Goal: Task Accomplishment & Management: Complete application form

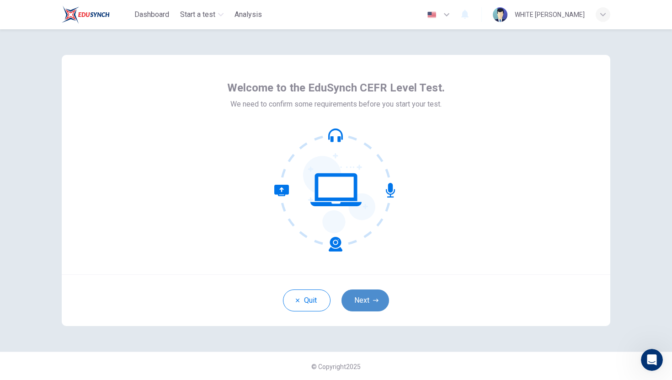
click at [352, 302] on button "Next" at bounding box center [366, 300] width 48 height 22
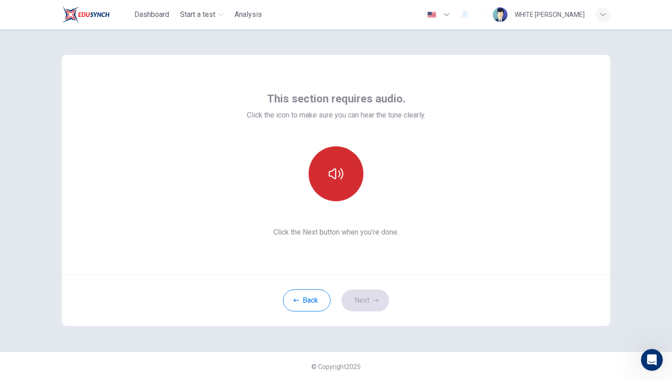
click at [324, 164] on button "button" at bounding box center [336, 173] width 55 height 55
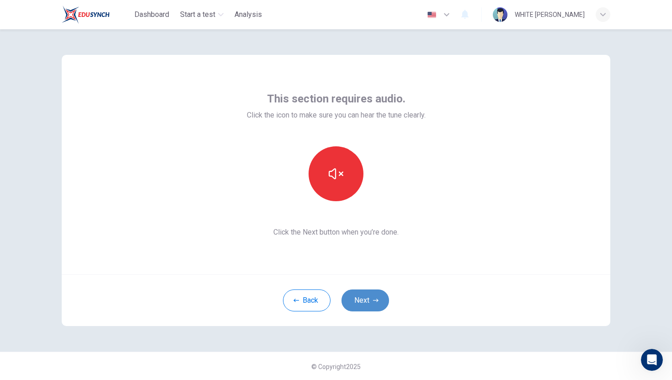
click at [359, 303] on button "Next" at bounding box center [366, 300] width 48 height 22
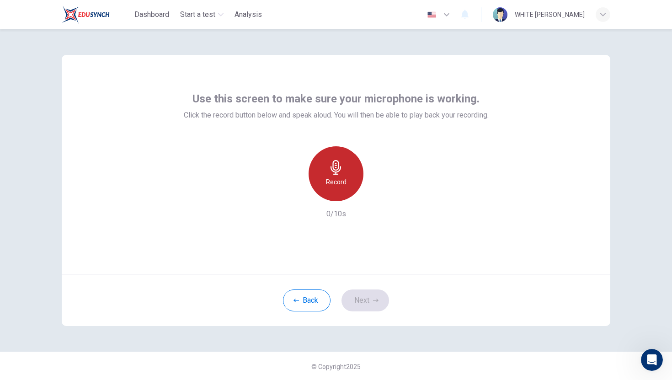
click at [342, 185] on h6 "Record" at bounding box center [336, 182] width 21 height 11
click at [335, 194] on div "Stop" at bounding box center [336, 173] width 55 height 55
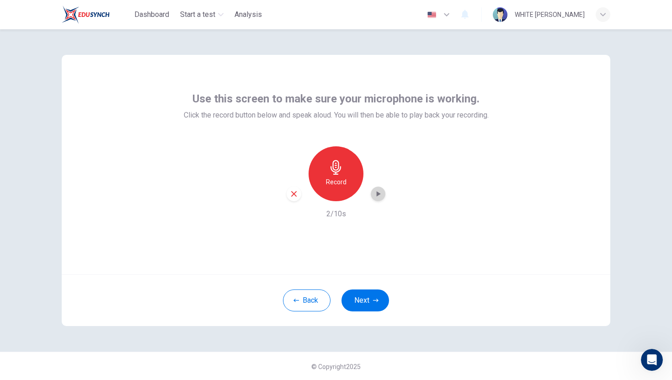
click at [376, 194] on icon "button" at bounding box center [378, 193] width 9 height 9
click at [353, 301] on button "Next" at bounding box center [366, 300] width 48 height 22
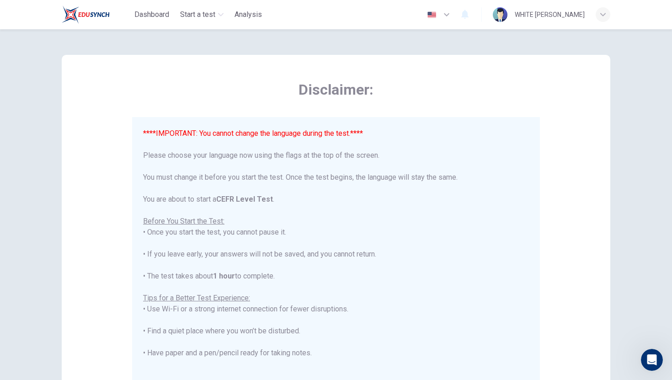
click at [438, 17] on img "button" at bounding box center [431, 14] width 11 height 7
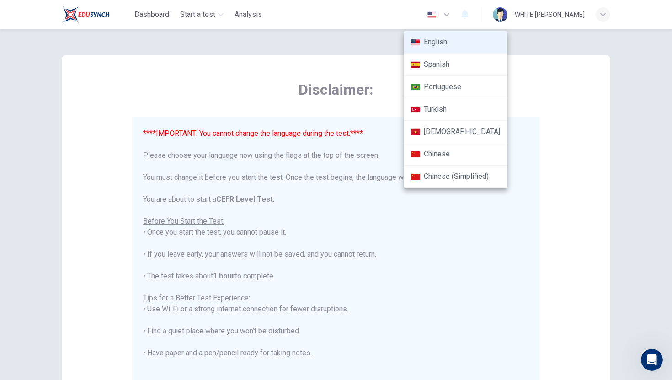
click at [419, 43] on img at bounding box center [415, 42] width 9 height 7
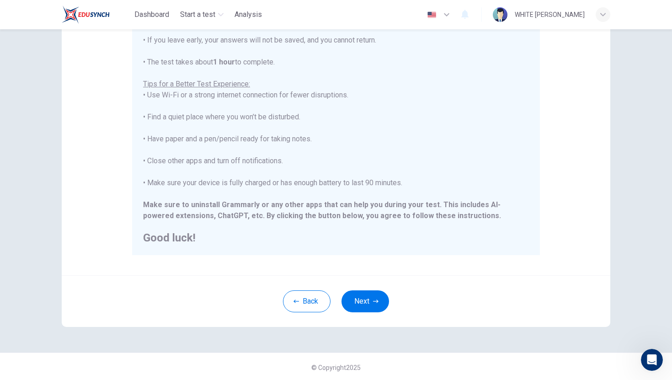
scroll to position [128, 0]
click at [365, 294] on button "Next" at bounding box center [366, 300] width 48 height 22
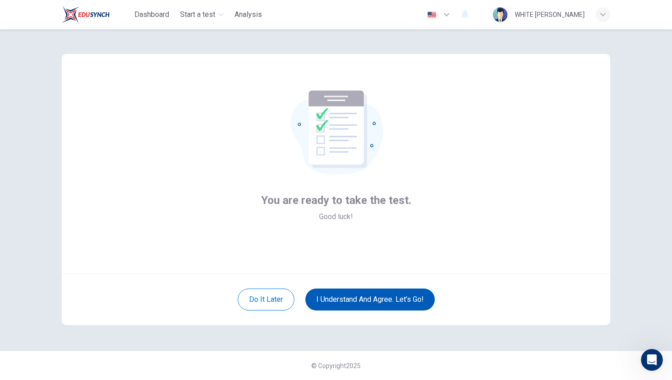
scroll to position [1, 0]
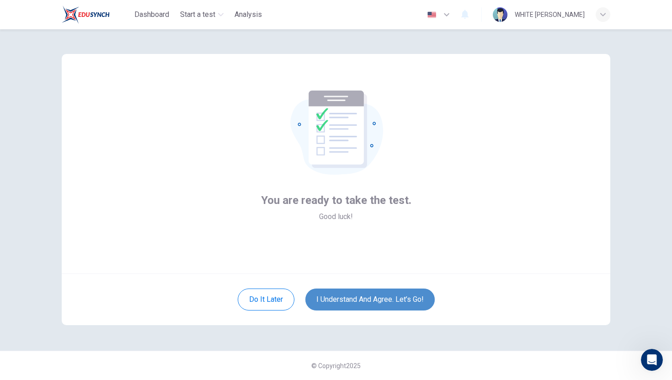
click at [344, 299] on button "I understand and agree. Let’s go!" at bounding box center [369, 300] width 129 height 22
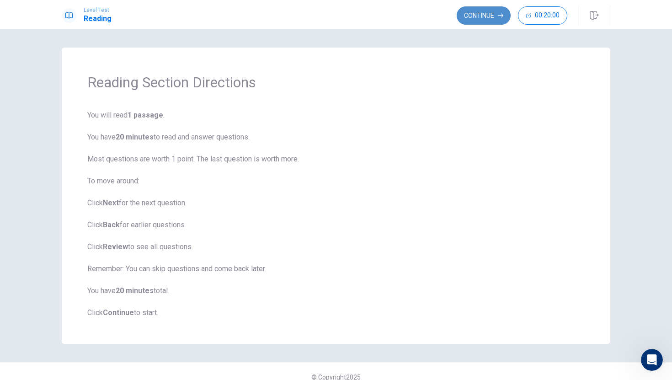
click at [484, 10] on button "Continue" at bounding box center [484, 15] width 54 height 18
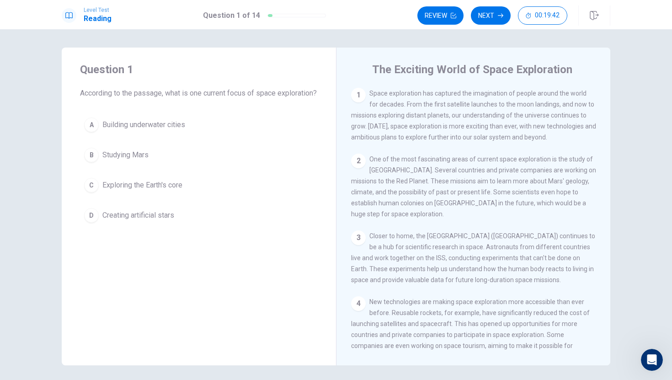
drag, startPoint x: 368, startPoint y: 93, endPoint x: 380, endPoint y: 94, distance: 11.5
click at [380, 94] on div "1 Space exploration has captured the imagination of people around the world for…" at bounding box center [473, 115] width 245 height 55
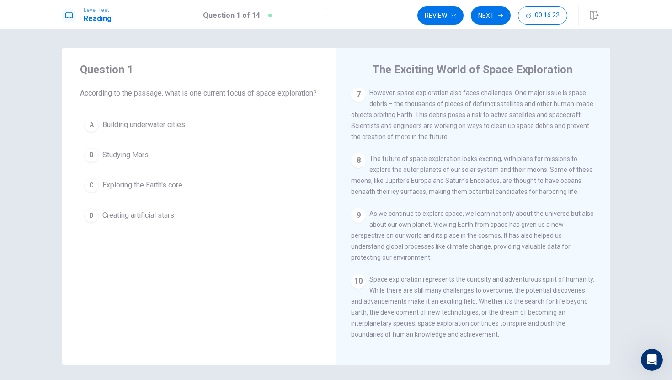
scroll to position [441, 0]
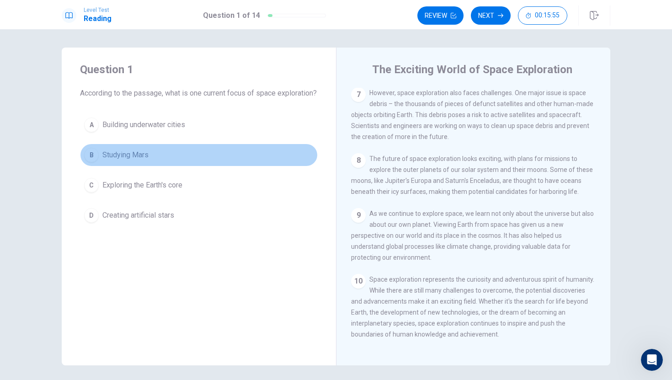
click at [108, 161] on span "Studying Mars" at bounding box center [125, 155] width 46 height 11
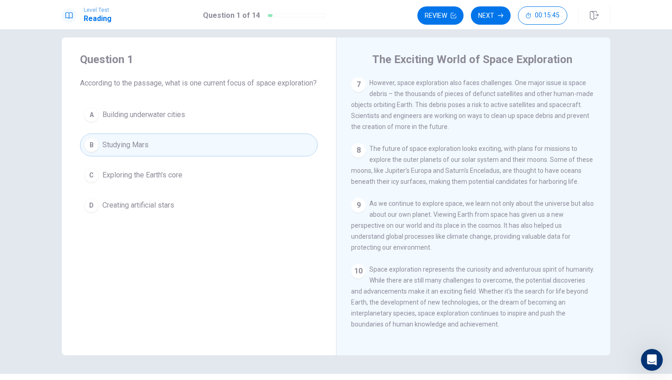
scroll to position [0, 0]
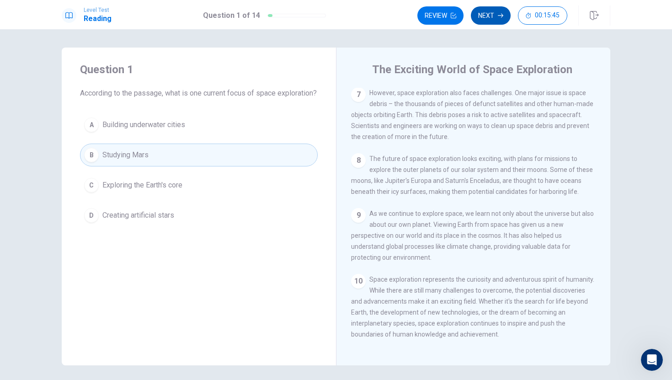
click at [492, 14] on button "Next" at bounding box center [491, 15] width 40 height 18
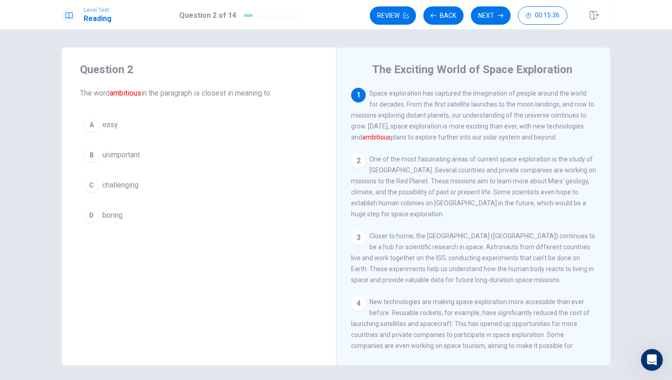
click at [95, 185] on div "C" at bounding box center [91, 185] width 15 height 15
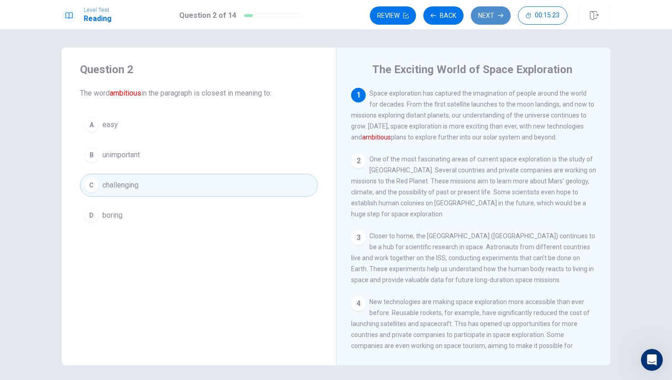
click at [496, 18] on button "Next" at bounding box center [491, 15] width 40 height 18
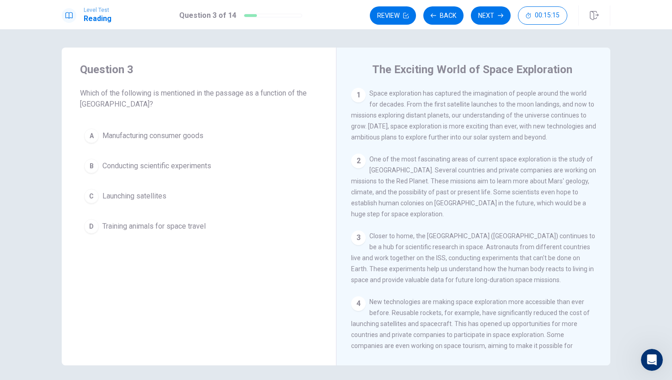
click at [116, 164] on span "Conducting scientific experiments" at bounding box center [156, 166] width 109 height 11
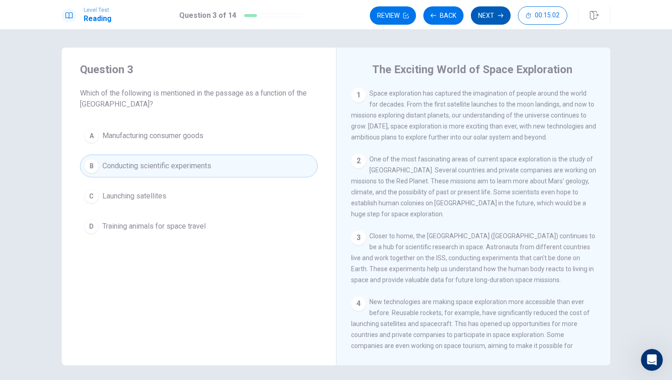
click at [491, 15] on button "Next" at bounding box center [491, 15] width 40 height 18
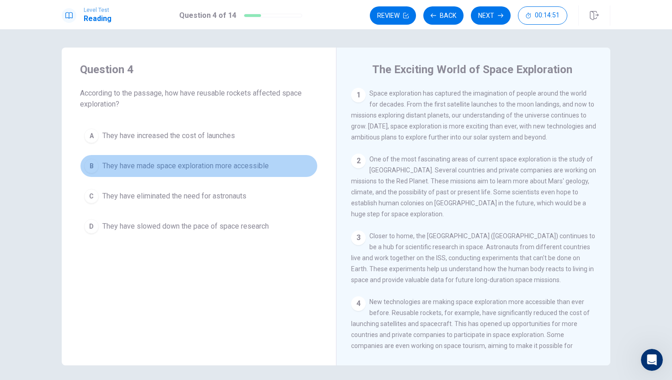
click at [146, 163] on span "They have made space exploration more accessible" at bounding box center [185, 166] width 166 height 11
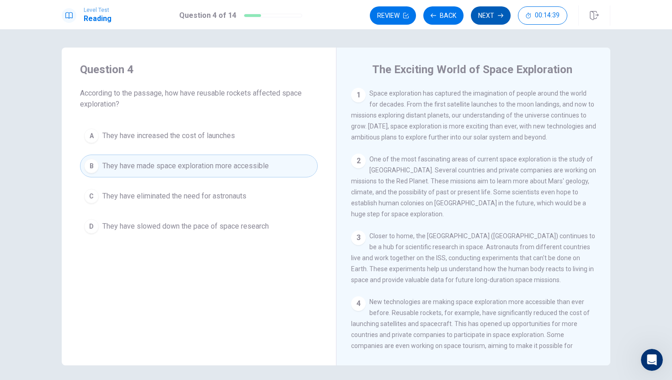
click at [487, 15] on button "Next" at bounding box center [491, 15] width 40 height 18
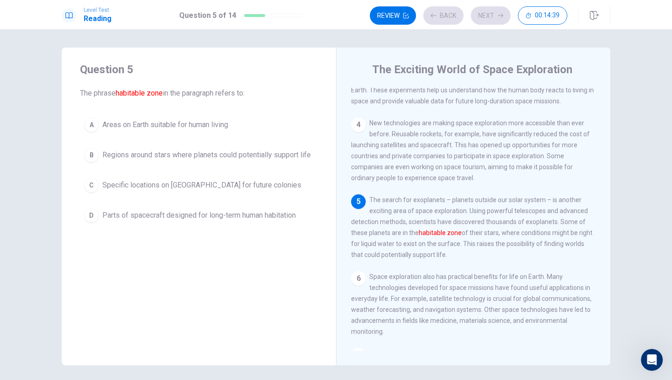
scroll to position [181, 0]
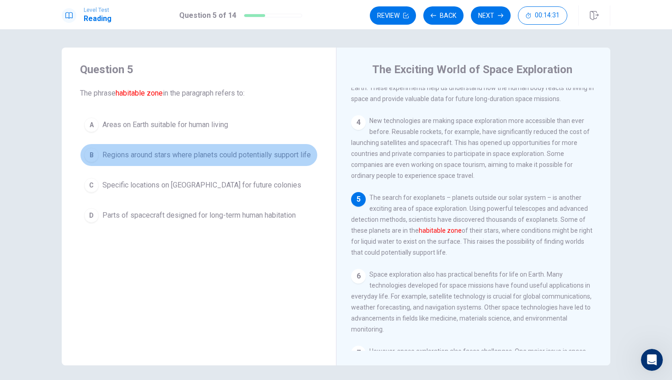
click at [179, 158] on span "Regions around stars where planets could potentially support life" at bounding box center [206, 155] width 209 height 11
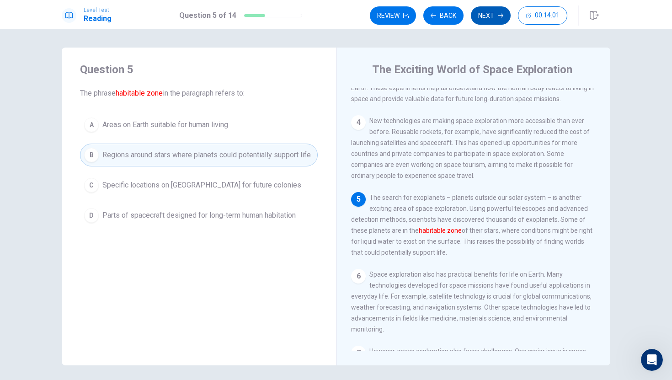
click at [486, 15] on button "Next" at bounding box center [491, 15] width 40 height 18
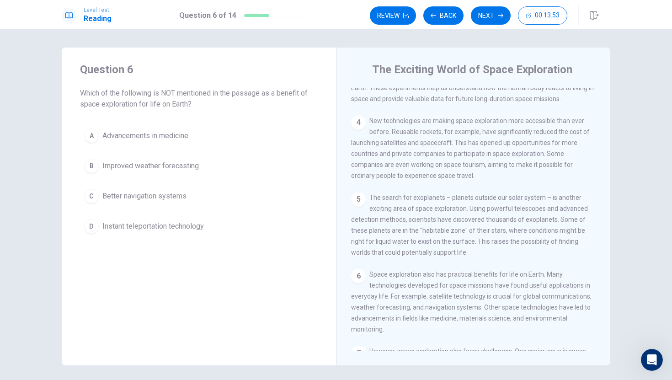
click at [118, 220] on button "D Instant teleportation technology" at bounding box center [199, 226] width 238 height 23
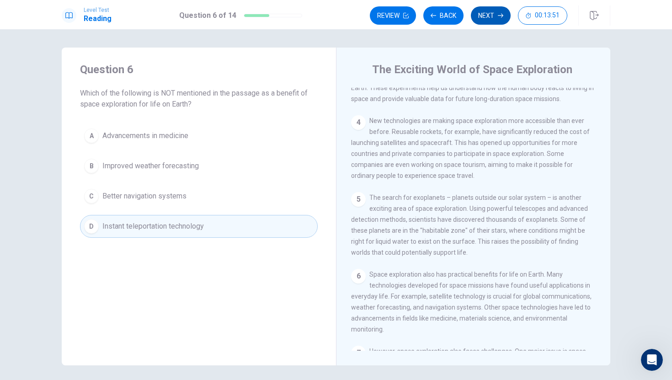
click at [496, 14] on button "Next" at bounding box center [491, 15] width 40 height 18
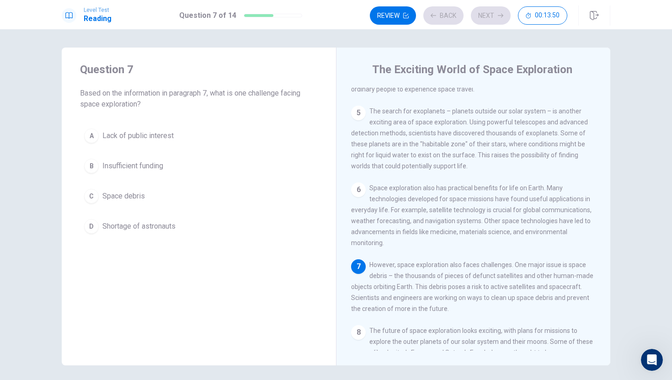
scroll to position [329, 0]
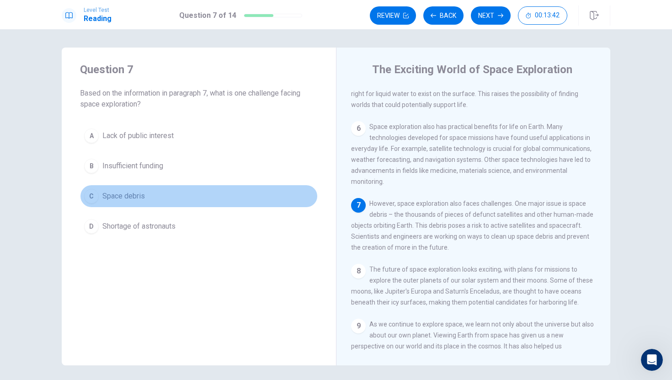
click at [119, 196] on span "Space debris" at bounding box center [123, 196] width 43 height 11
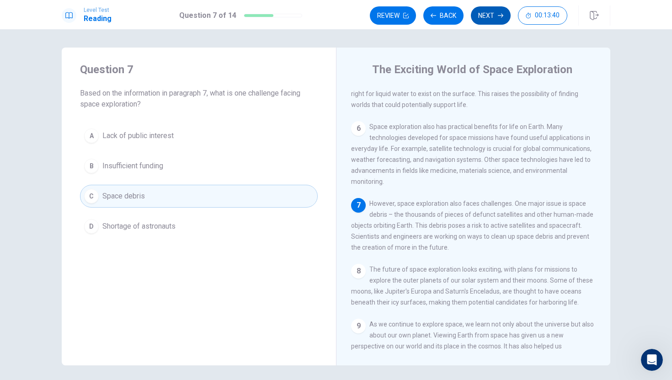
click at [493, 12] on button "Next" at bounding box center [491, 15] width 40 height 18
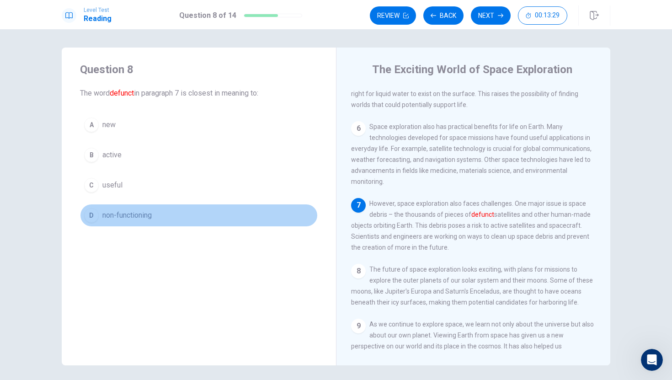
click at [118, 217] on span "non-functioning" at bounding box center [126, 215] width 49 height 11
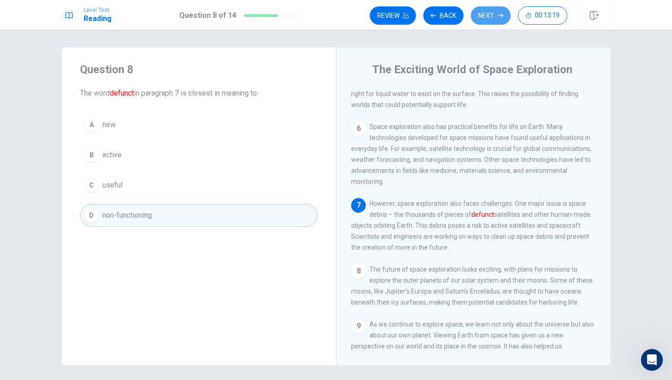
drag, startPoint x: 486, startPoint y: 11, endPoint x: 486, endPoint y: 6, distance: 5.1
click at [486, 11] on button "Next" at bounding box center [491, 15] width 40 height 18
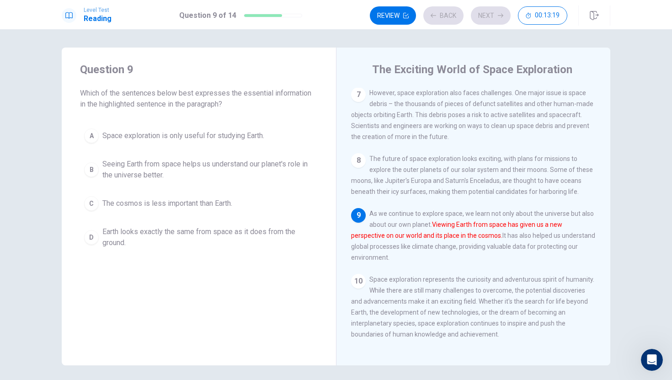
scroll to position [441, 0]
click at [441, 14] on button "Back" at bounding box center [443, 15] width 40 height 18
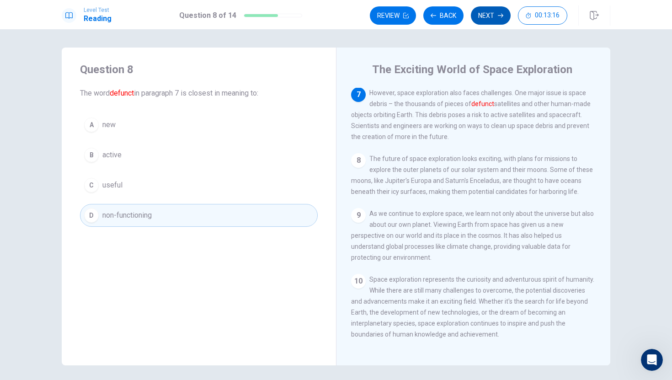
click at [497, 15] on button "Next" at bounding box center [491, 15] width 40 height 18
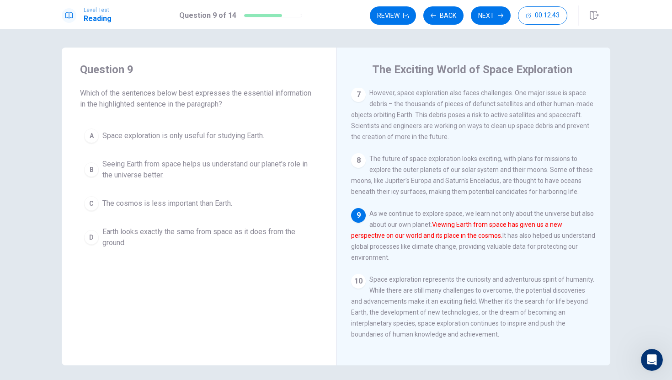
click at [153, 168] on span "Seeing Earth from space helps us understand our planet's role in the universe b…" at bounding box center [207, 170] width 211 height 22
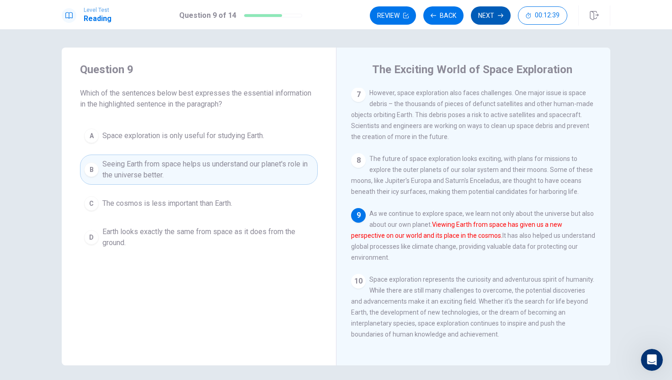
click at [496, 16] on button "Next" at bounding box center [491, 15] width 40 height 18
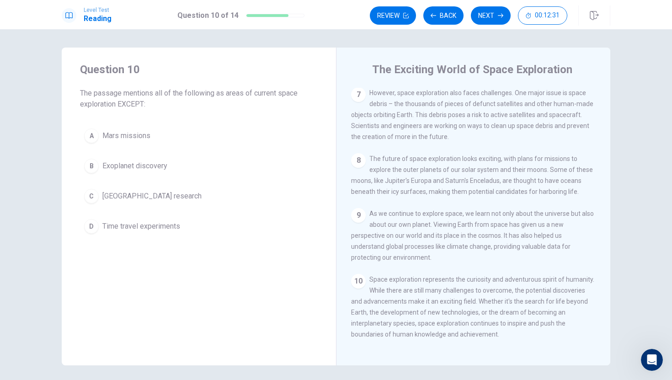
click at [124, 232] on button "D Time travel experiments" at bounding box center [199, 226] width 238 height 23
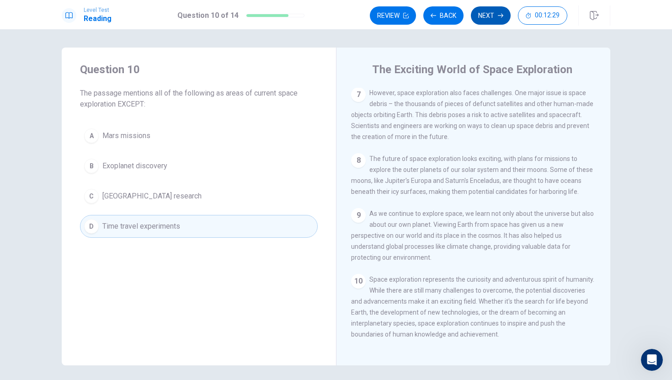
click at [482, 19] on button "Next" at bounding box center [491, 15] width 40 height 18
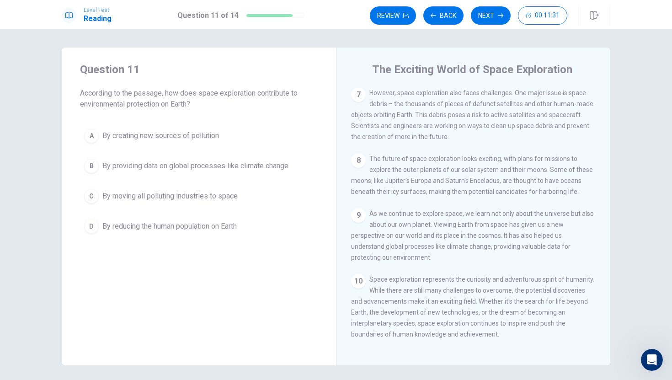
click at [239, 166] on span "By providing data on global processes like climate change" at bounding box center [195, 166] width 186 height 11
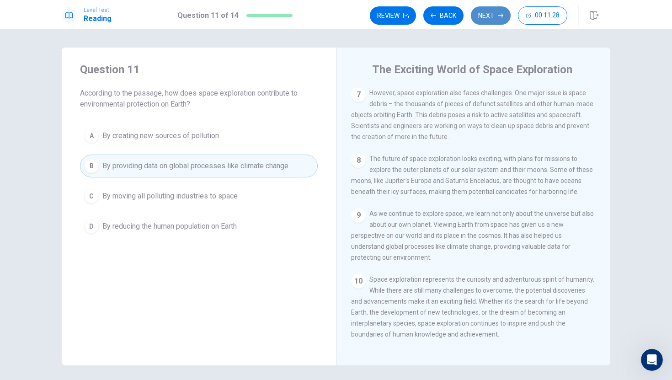
click at [496, 20] on button "Next" at bounding box center [491, 15] width 40 height 18
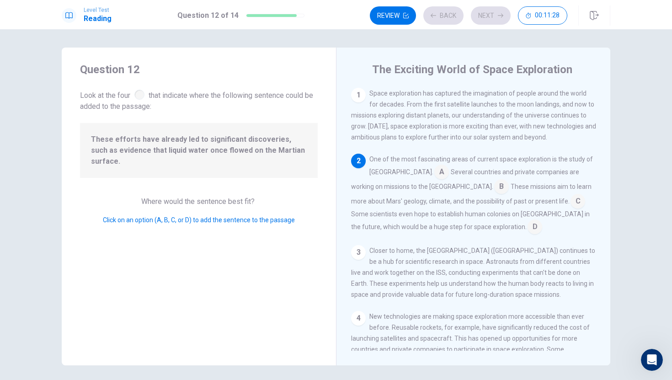
scroll to position [68, 0]
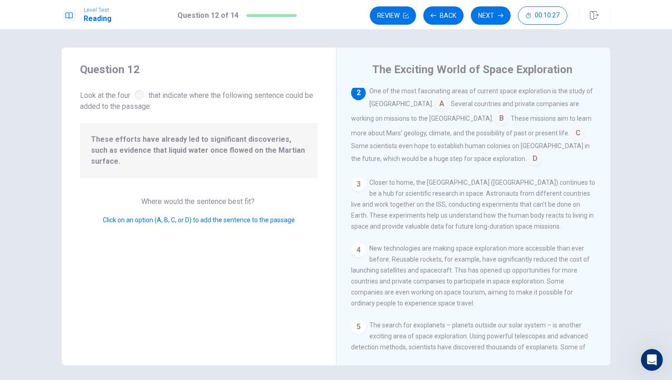
click at [494, 122] on input at bounding box center [501, 119] width 15 height 15
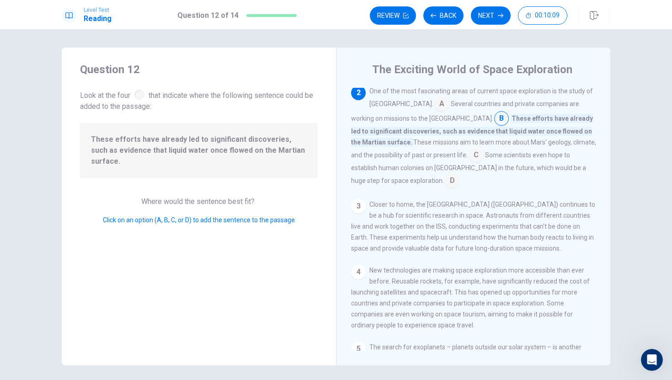
click at [469, 155] on input at bounding box center [476, 156] width 15 height 15
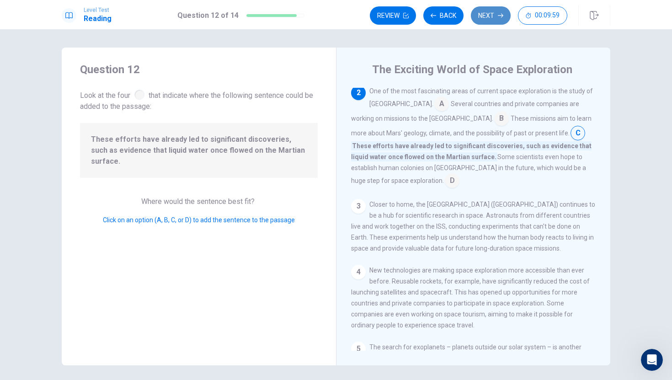
click at [498, 17] on icon "button" at bounding box center [500, 15] width 5 height 5
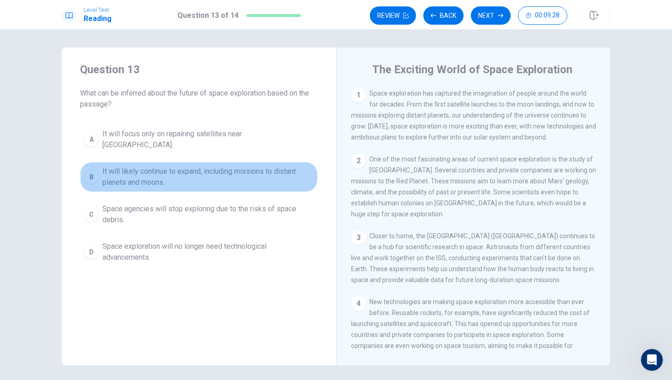
click at [118, 179] on span "It will likely continue to expand, including missions to distant planets and mo…" at bounding box center [207, 177] width 211 height 22
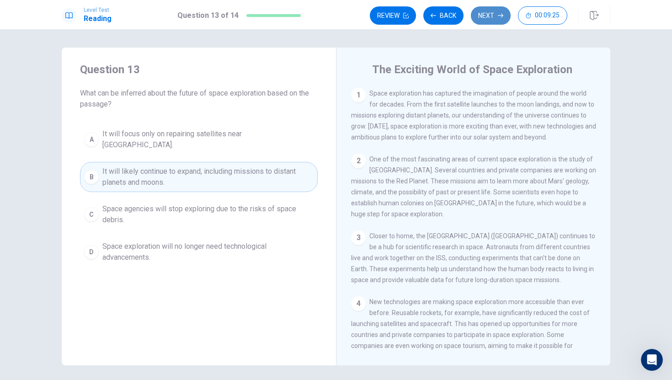
click at [485, 14] on button "Next" at bounding box center [491, 15] width 40 height 18
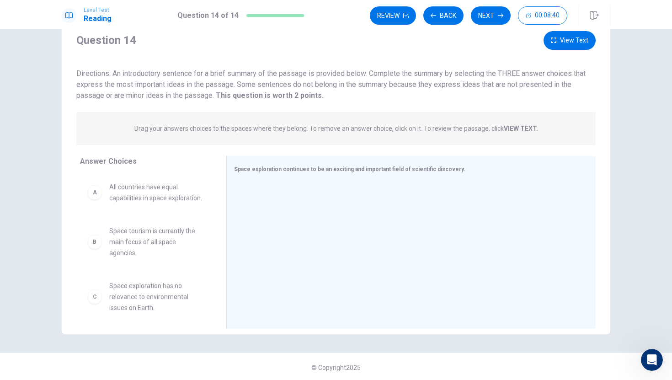
scroll to position [33, 0]
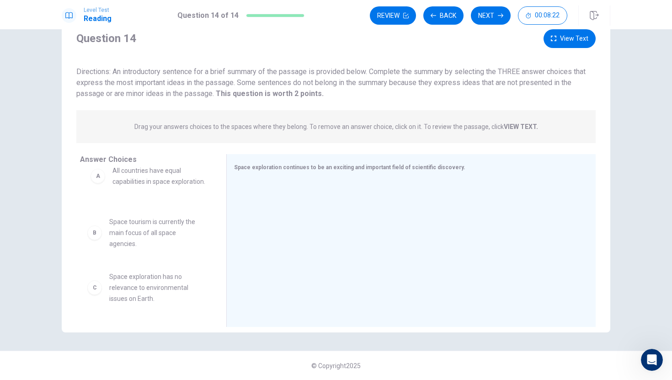
drag, startPoint x: 93, startPoint y: 193, endPoint x: 99, endPoint y: 178, distance: 16.4
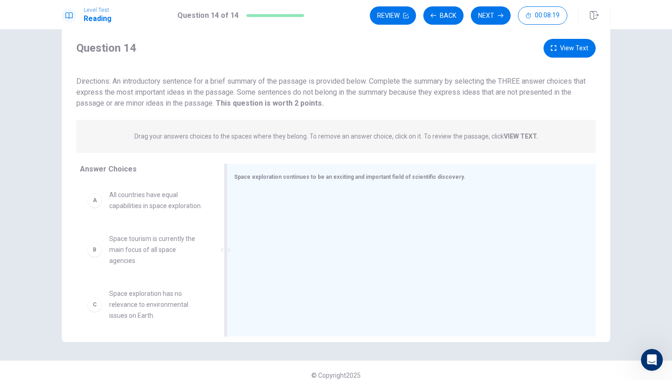
scroll to position [13, 0]
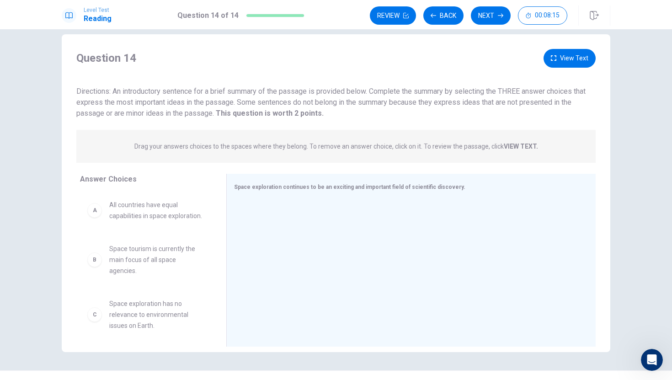
click at [523, 148] on strong "VIEW TEXT." at bounding box center [521, 146] width 34 height 7
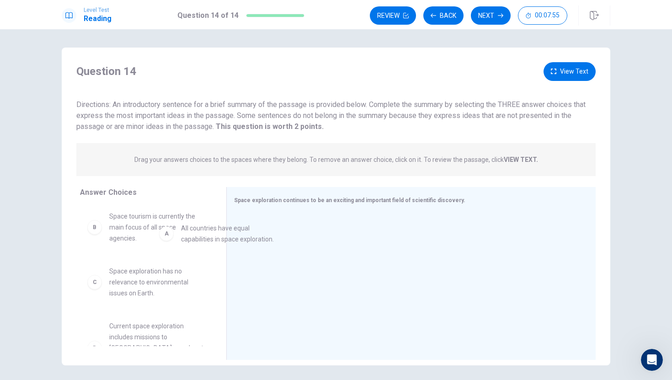
scroll to position [0, 0]
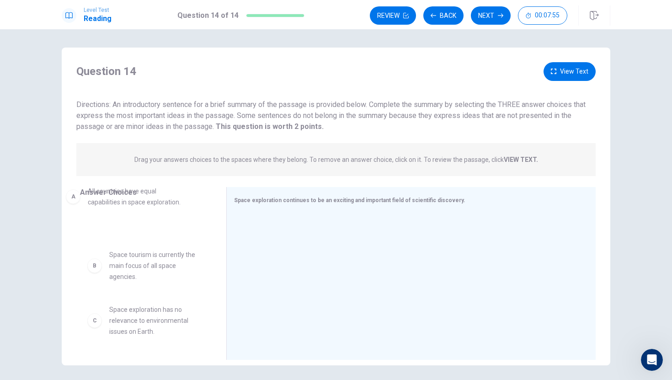
drag, startPoint x: 93, startPoint y: 219, endPoint x: 75, endPoint y: 198, distance: 27.2
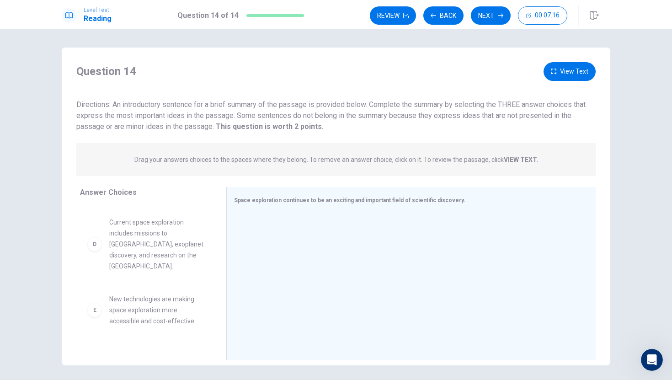
scroll to position [148, 0]
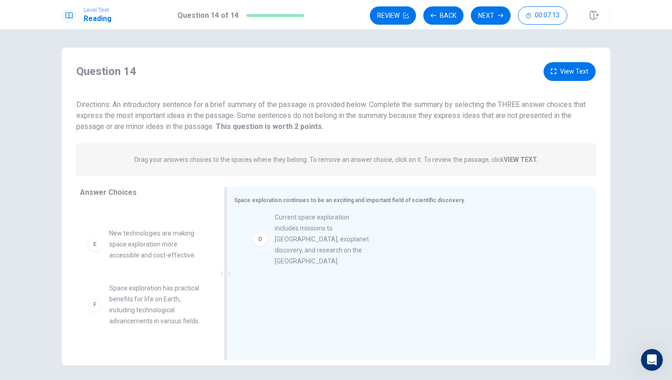
drag, startPoint x: 104, startPoint y: 247, endPoint x: 310, endPoint y: 265, distance: 207.0
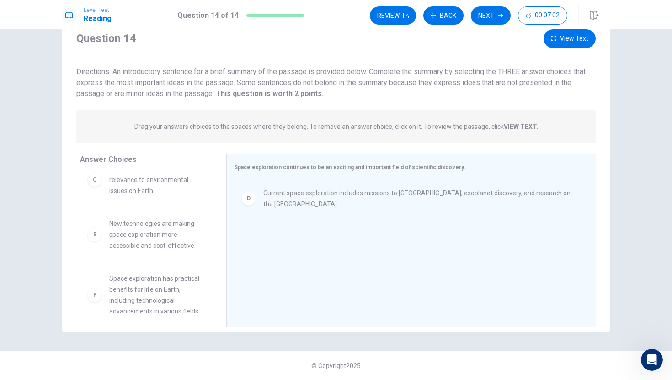
scroll to position [0, 0]
drag, startPoint x: 106, startPoint y: 200, endPoint x: 117, endPoint y: 231, distance: 32.4
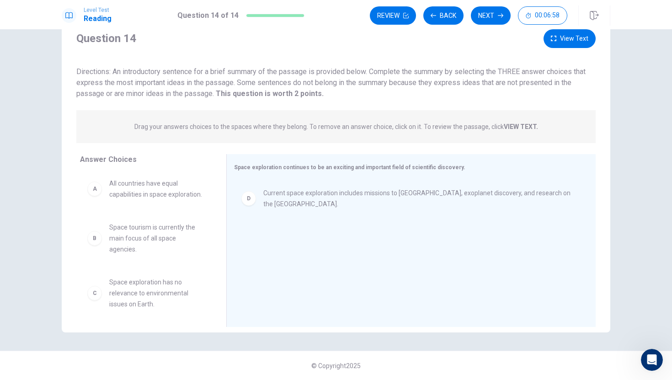
scroll to position [115, 0]
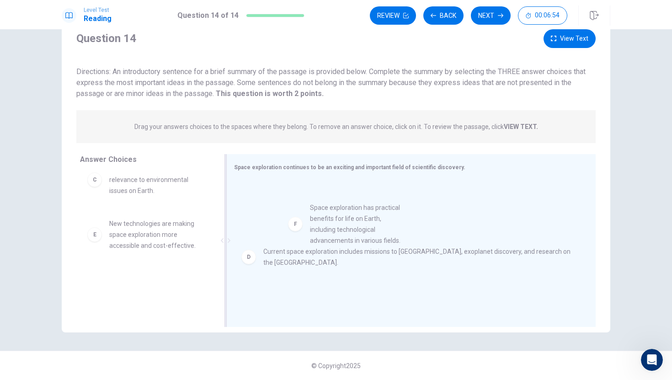
drag, startPoint x: 102, startPoint y: 287, endPoint x: 304, endPoint y: 227, distance: 210.8
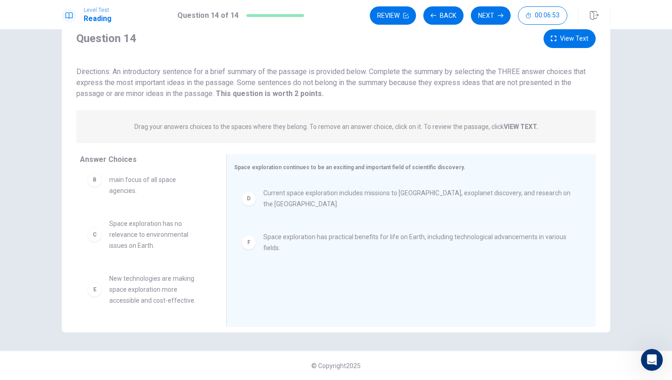
scroll to position [49, 0]
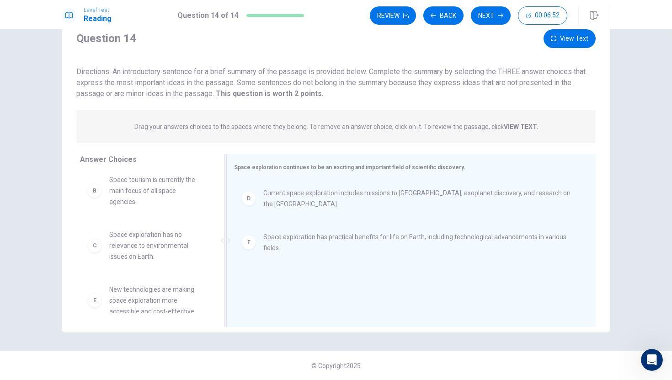
click at [254, 209] on div "D Current space exploration includes missions to [GEOGRAPHIC_DATA], exoplanet d…" at bounding box center [407, 198] width 347 height 37
click at [107, 299] on div "D Current space exploration includes missions to [GEOGRAPHIC_DATA], exoplanet d…" at bounding box center [145, 311] width 117 height 55
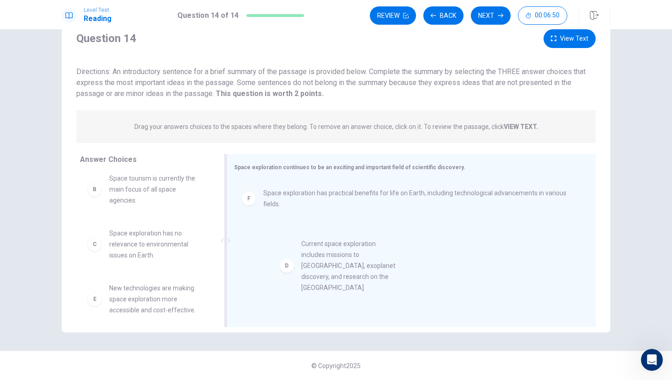
drag, startPoint x: 98, startPoint y: 303, endPoint x: 302, endPoint y: 265, distance: 207.5
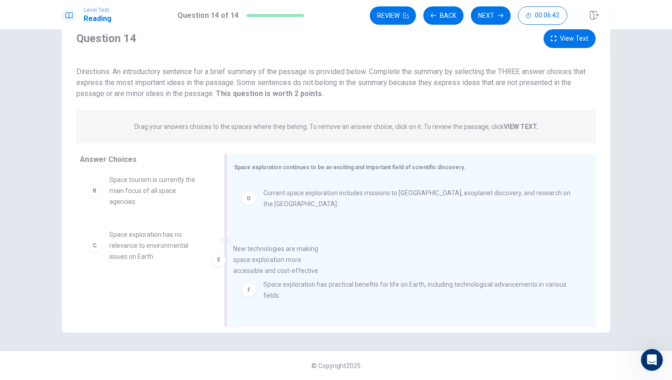
drag, startPoint x: 112, startPoint y: 291, endPoint x: 284, endPoint y: 260, distance: 174.8
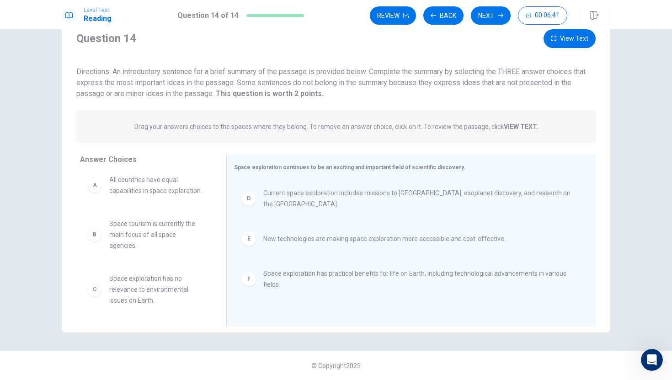
scroll to position [0, 0]
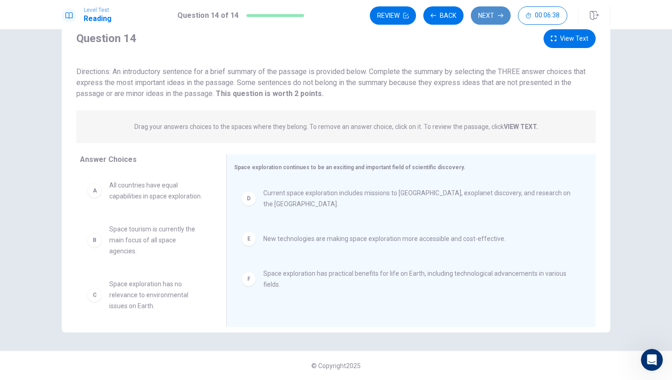
click at [491, 18] on button "Next" at bounding box center [491, 15] width 40 height 18
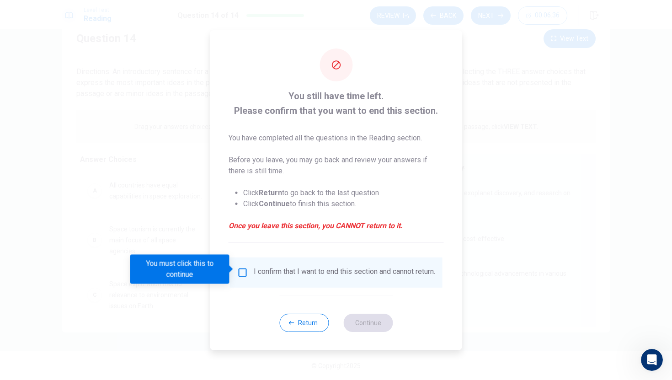
click at [517, 138] on div at bounding box center [336, 190] width 672 height 380
click at [299, 325] on button "Return" at bounding box center [303, 323] width 49 height 18
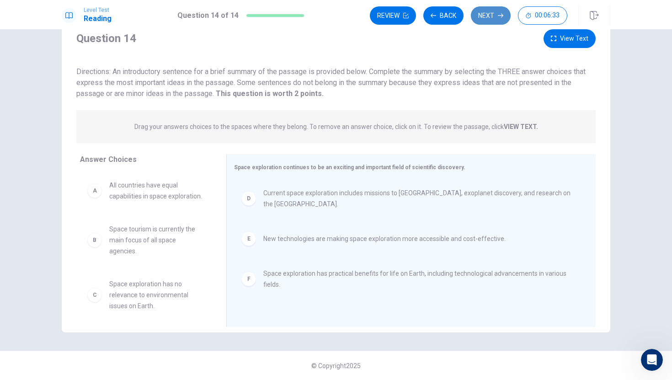
click at [498, 17] on icon "button" at bounding box center [500, 15] width 5 height 5
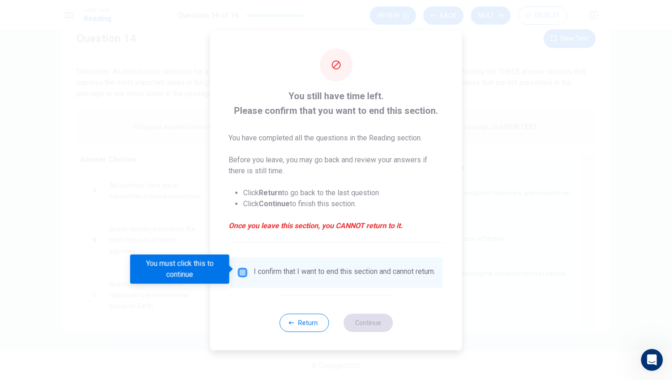
click at [240, 272] on input "You must click this to continue" at bounding box center [242, 272] width 11 height 11
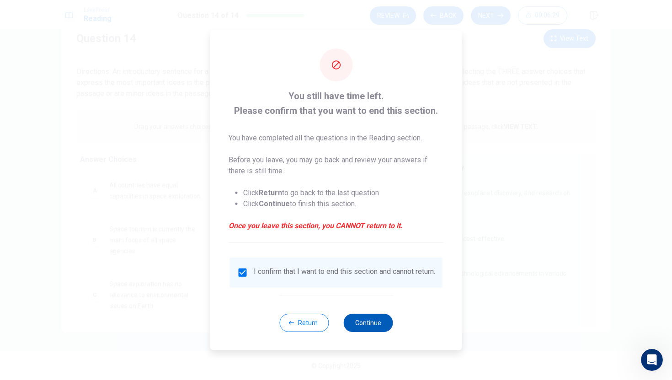
click at [372, 324] on button "Continue" at bounding box center [367, 323] width 49 height 18
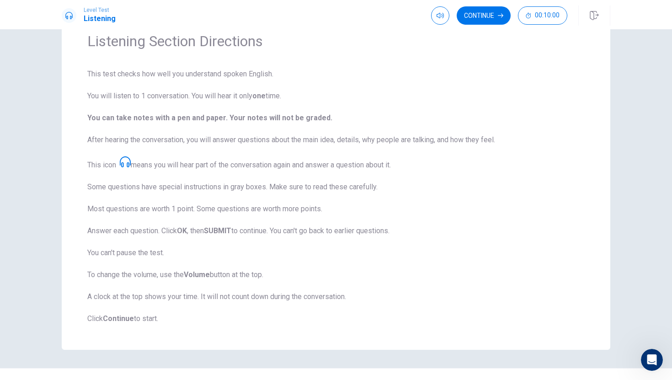
scroll to position [43, 0]
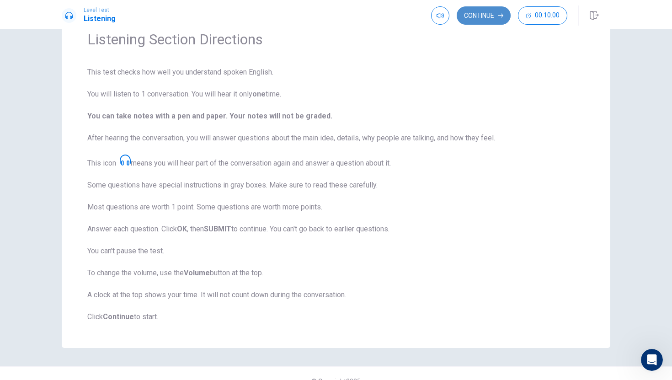
click at [470, 16] on button "Continue" at bounding box center [484, 15] width 54 height 18
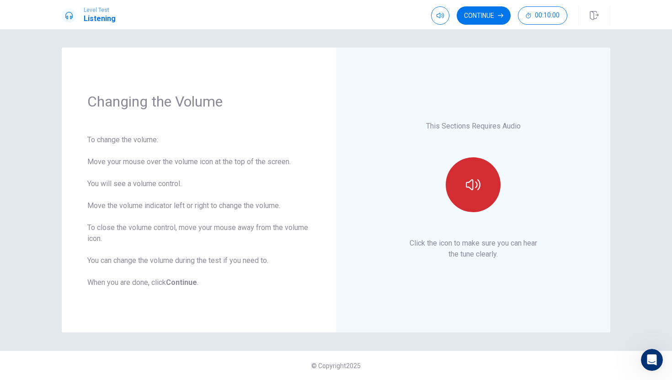
click at [482, 193] on button "button" at bounding box center [473, 184] width 55 height 55
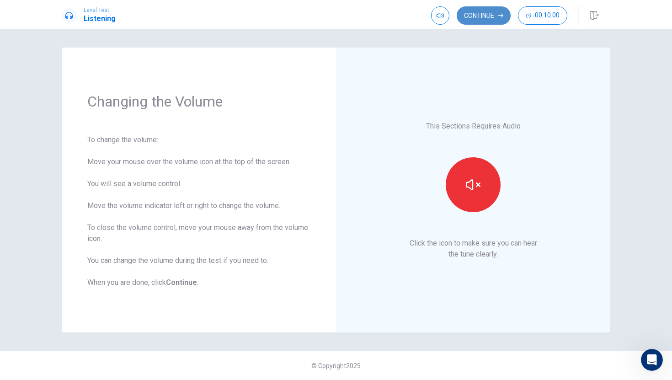
click at [485, 17] on button "Continue" at bounding box center [484, 15] width 54 height 18
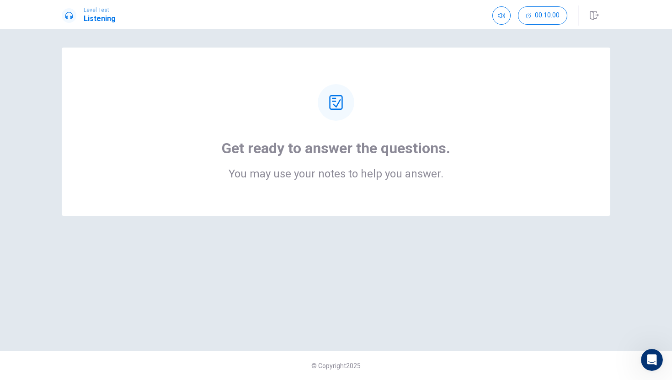
click at [342, 149] on h1 "Get ready to answer the questions." at bounding box center [336, 148] width 229 height 18
click at [342, 97] on icon at bounding box center [336, 102] width 15 height 15
click at [318, 126] on div "Get ready to answer the questions. You may use your notes to help you answer." at bounding box center [336, 131] width 476 height 95
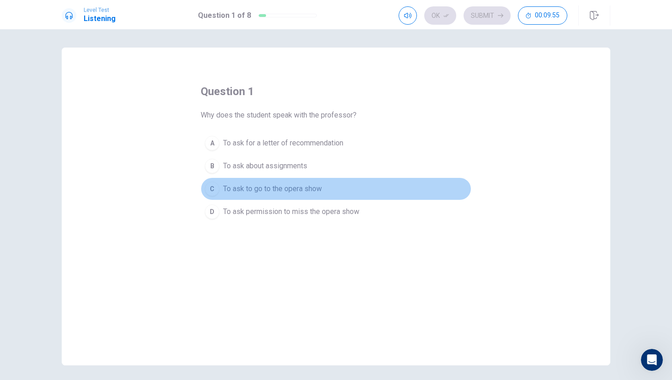
click at [232, 191] on span "To ask to go to the opera show" at bounding box center [272, 188] width 99 height 11
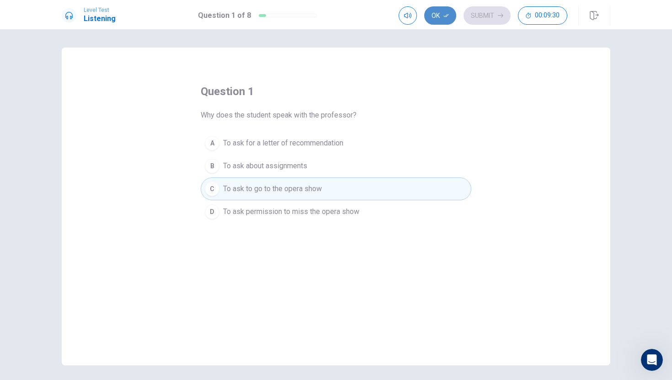
click at [437, 16] on button "Ok" at bounding box center [440, 15] width 32 height 18
click at [481, 14] on button "Submit" at bounding box center [487, 15] width 47 height 18
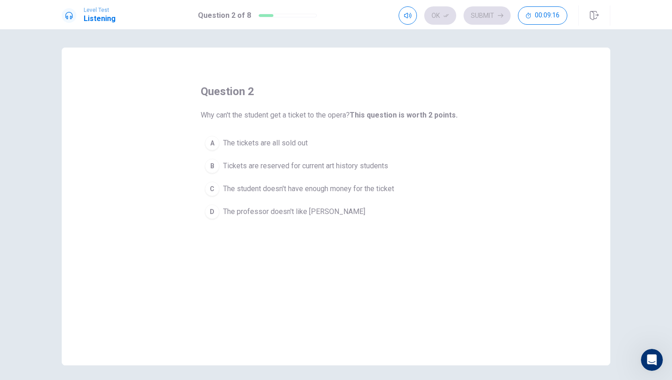
click at [230, 165] on span "Tickets are reserved for current art history students" at bounding box center [305, 166] width 165 height 11
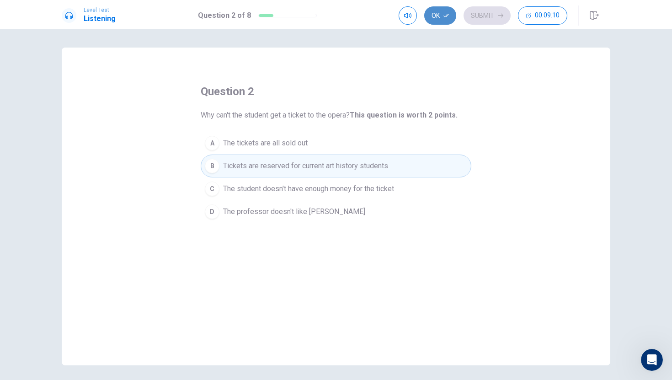
click at [441, 11] on button "Ok" at bounding box center [440, 15] width 32 height 18
click at [491, 14] on button "Submit" at bounding box center [487, 15] width 47 height 18
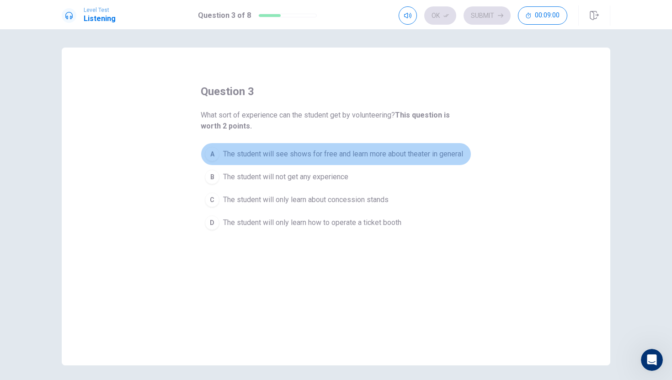
click at [279, 156] on span "The student will see shows for free and learn more about theater in general" at bounding box center [343, 154] width 240 height 11
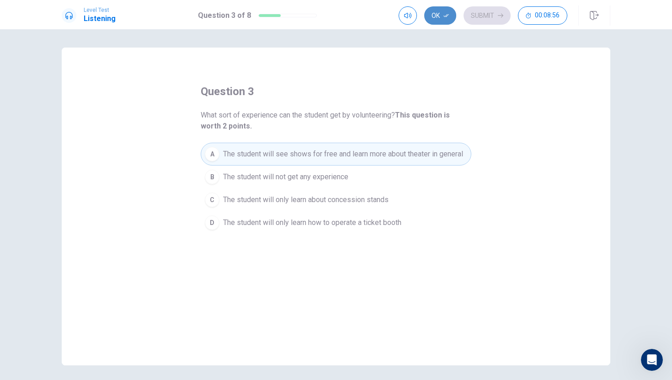
click at [437, 20] on button "Ok" at bounding box center [440, 15] width 32 height 18
click at [493, 22] on button "Submit" at bounding box center [487, 15] width 47 height 18
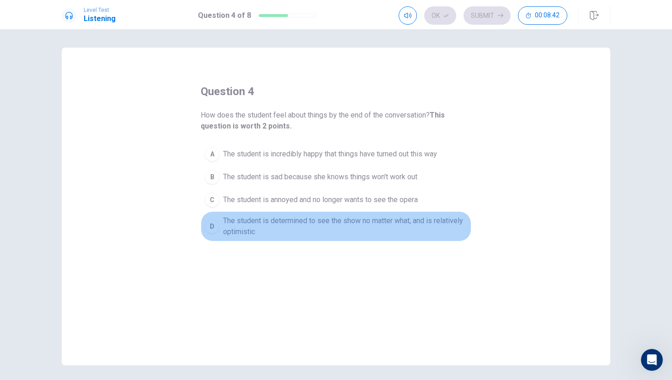
click at [254, 223] on span "The student is determined to see the show no matter what, and is relatively opt…" at bounding box center [345, 226] width 244 height 22
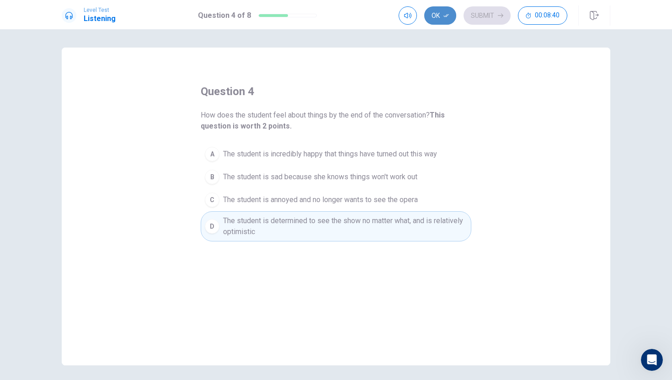
click at [434, 18] on button "Ok" at bounding box center [440, 15] width 32 height 18
click at [490, 19] on button "Submit" at bounding box center [487, 15] width 47 height 18
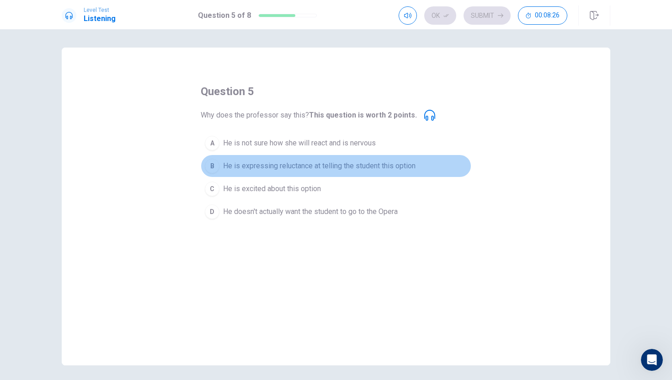
click at [251, 167] on span "He is expressing reluctance at telling the student this option" at bounding box center [319, 166] width 193 height 11
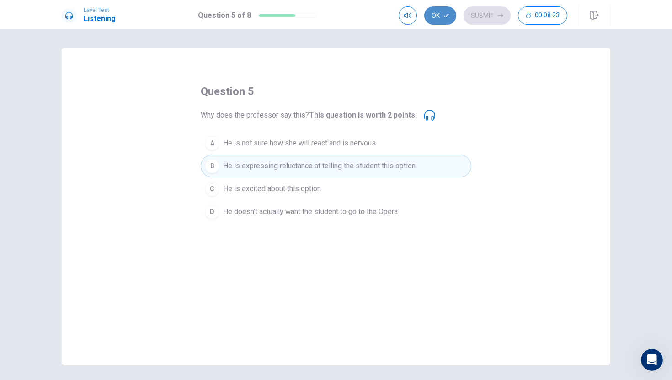
click at [437, 17] on button "Ok" at bounding box center [440, 15] width 32 height 18
click at [494, 14] on button "Submit" at bounding box center [487, 15] width 47 height 18
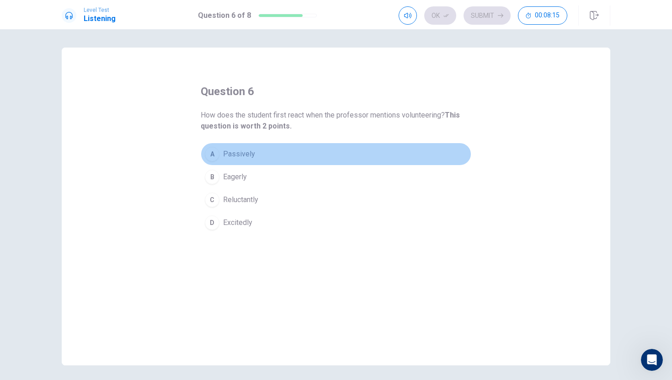
click at [238, 153] on span "Passively" at bounding box center [239, 154] width 32 height 11
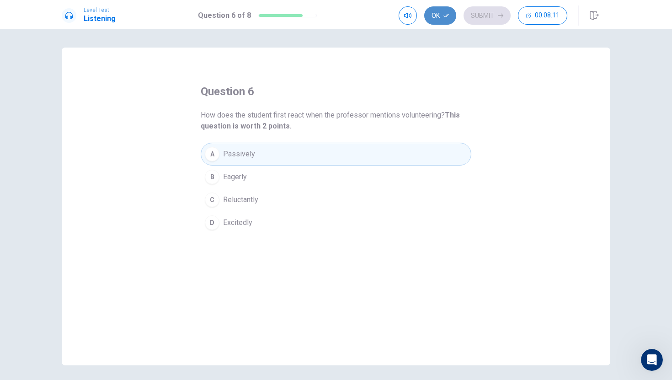
click at [438, 21] on button "Ok" at bounding box center [440, 15] width 32 height 18
click at [483, 15] on button "Submit" at bounding box center [487, 15] width 47 height 18
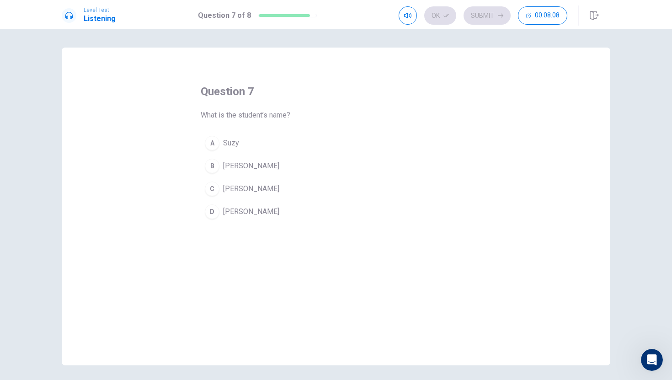
click at [218, 166] on div "B" at bounding box center [212, 166] width 15 height 15
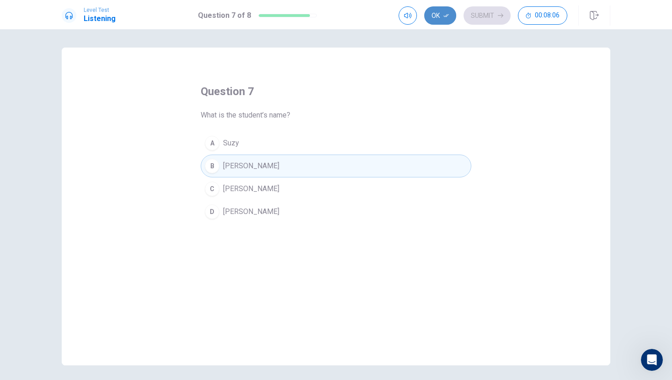
click at [436, 23] on button "Ok" at bounding box center [440, 15] width 32 height 18
click at [470, 19] on button "Submit" at bounding box center [487, 15] width 47 height 18
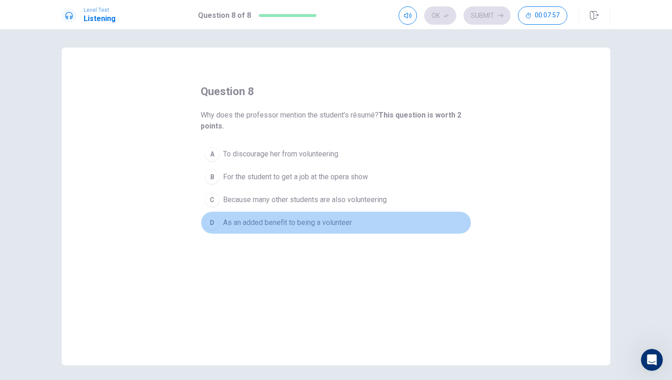
click at [239, 224] on span "As an added benefit to being a volunteer" at bounding box center [287, 222] width 129 height 11
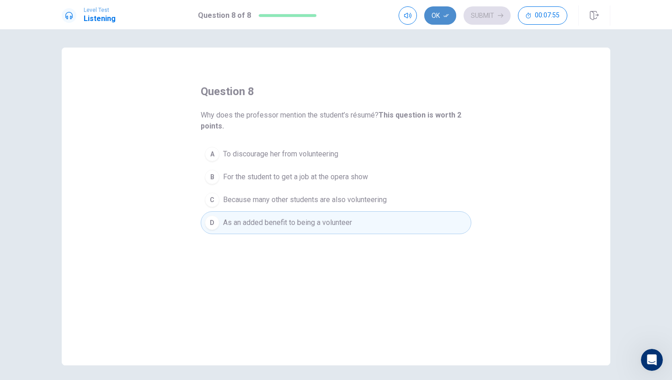
click at [449, 11] on button "Ok" at bounding box center [440, 15] width 32 height 18
click at [477, 12] on button "Submit" at bounding box center [487, 15] width 47 height 18
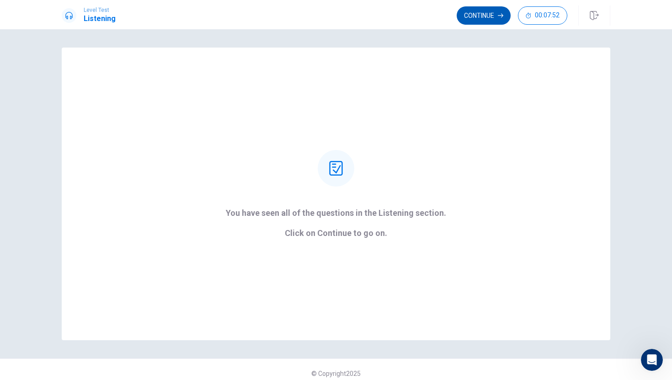
click at [476, 20] on button "Continue" at bounding box center [484, 15] width 54 height 18
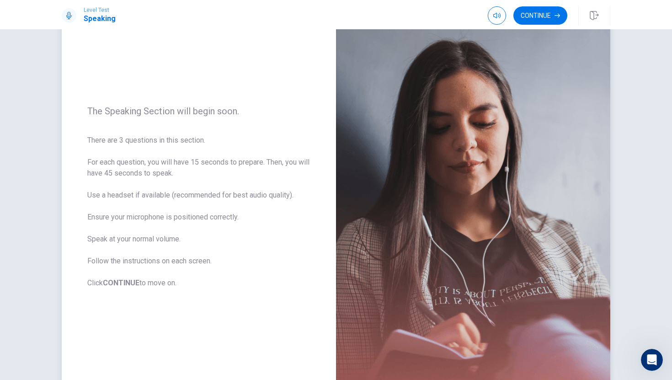
scroll to position [55, 0]
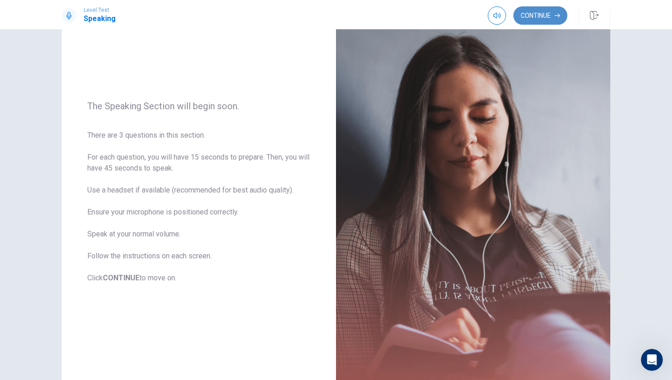
click at [532, 21] on button "Continue" at bounding box center [541, 15] width 54 height 18
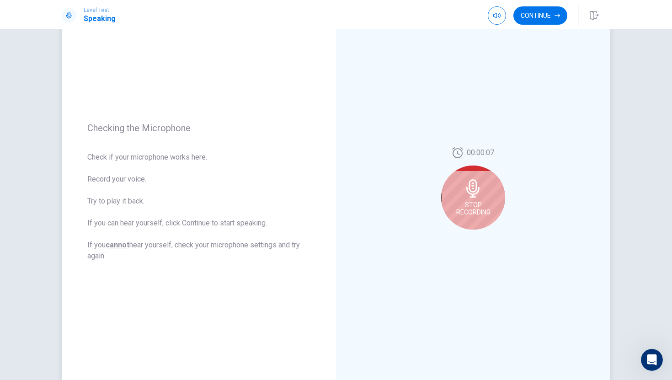
click at [480, 207] on span "Stop Recording" at bounding box center [473, 208] width 34 height 15
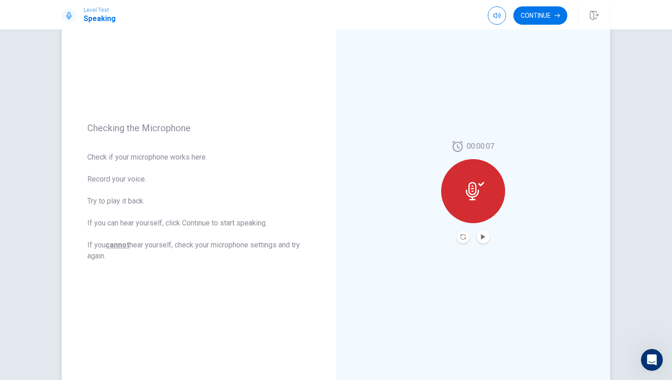
click at [480, 207] on div at bounding box center [473, 191] width 64 height 64
click at [470, 209] on div at bounding box center [473, 191] width 64 height 64
click at [462, 240] on button "Record Again" at bounding box center [463, 236] width 13 height 13
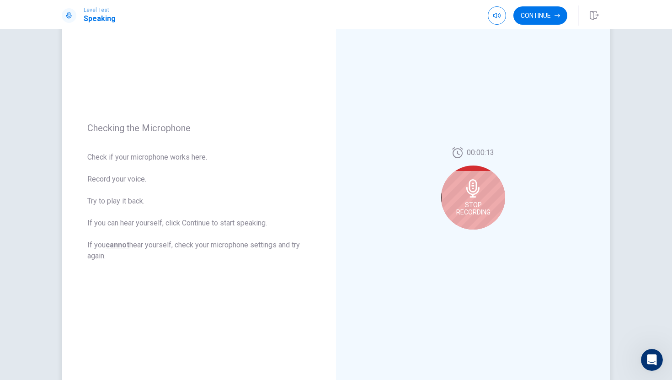
click at [471, 213] on span "Stop Recording" at bounding box center [473, 208] width 34 height 15
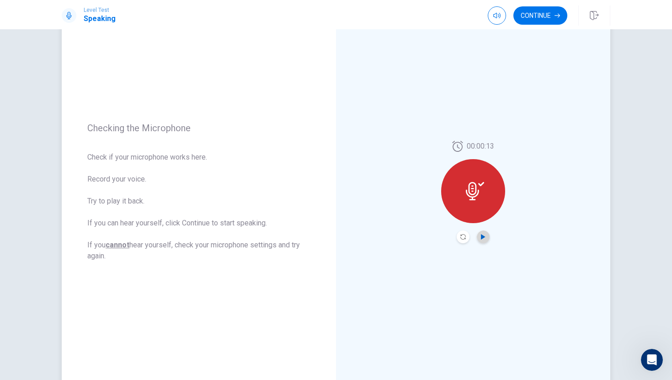
click at [485, 234] on icon "Play Audio" at bounding box center [483, 236] width 5 height 5
click at [530, 18] on button "Continue" at bounding box center [541, 15] width 54 height 18
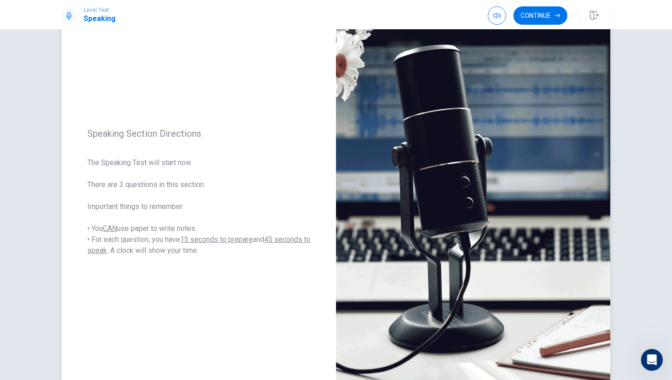
scroll to position [67, 0]
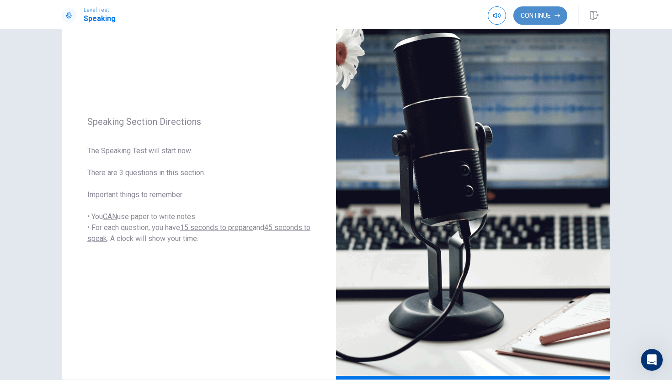
click at [528, 12] on button "Continue" at bounding box center [541, 15] width 54 height 18
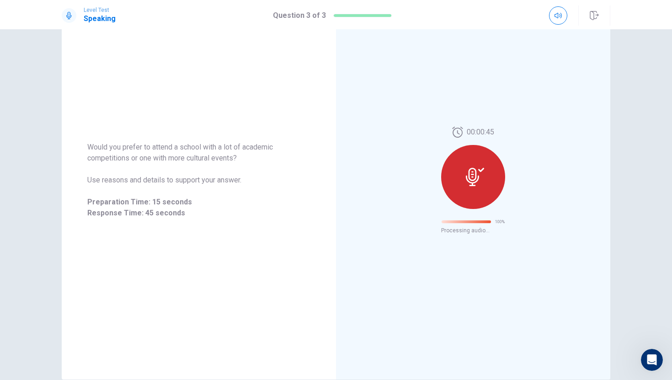
scroll to position [0, 0]
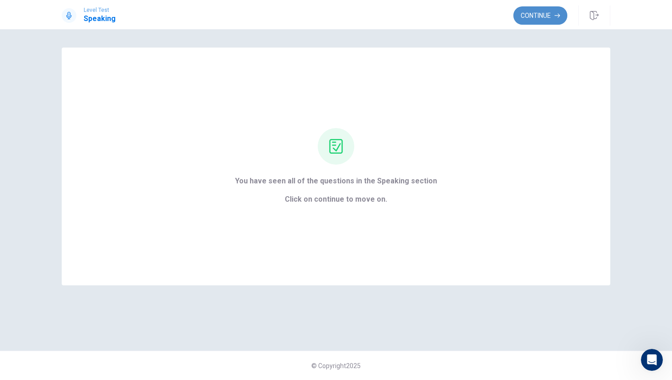
click at [529, 23] on button "Continue" at bounding box center [541, 15] width 54 height 18
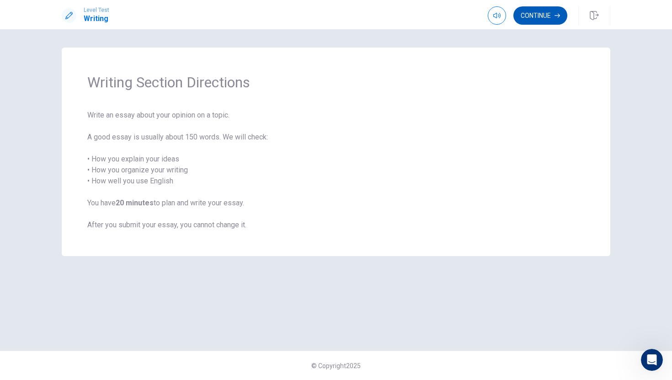
click at [538, 9] on button "Continue" at bounding box center [541, 15] width 54 height 18
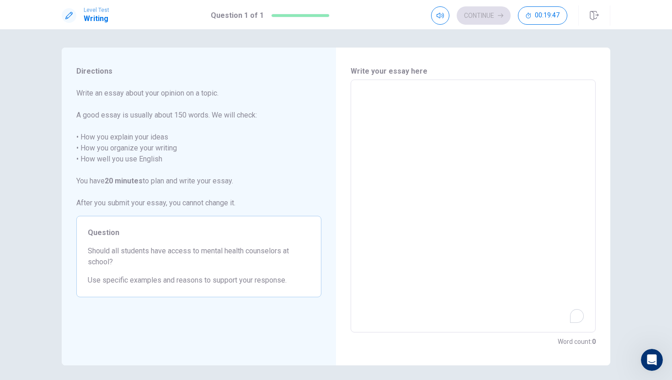
click at [387, 102] on textarea "To enrich screen reader interactions, please activate Accessibility in Grammarl…" at bounding box center [473, 206] width 232 height 238
type textarea "I"
type textarea "x"
type textarea "I"
type textarea "x"
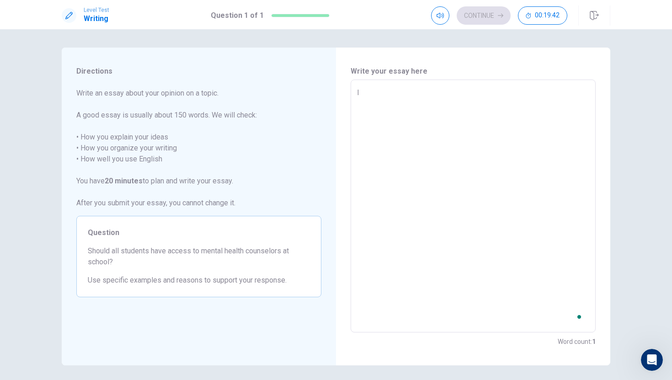
type textarea "I t"
type textarea "x"
type textarea "I thg"
type textarea "x"
type textarea "I thgi"
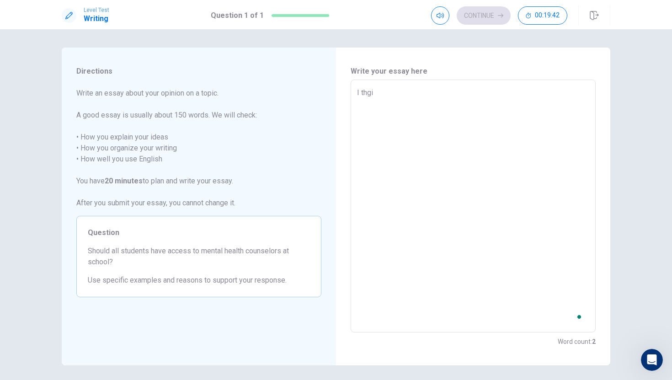
type textarea "x"
type textarea "I thgin"
type textarea "x"
type textarea "I thgink"
type textarea "x"
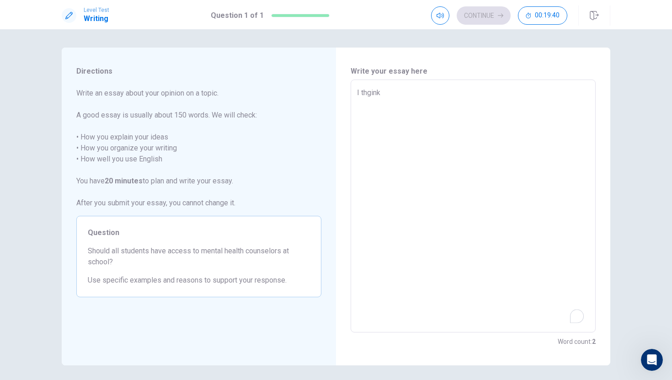
type textarea "I thgin"
type textarea "x"
type textarea "I thgi"
type textarea "x"
type textarea "I thg"
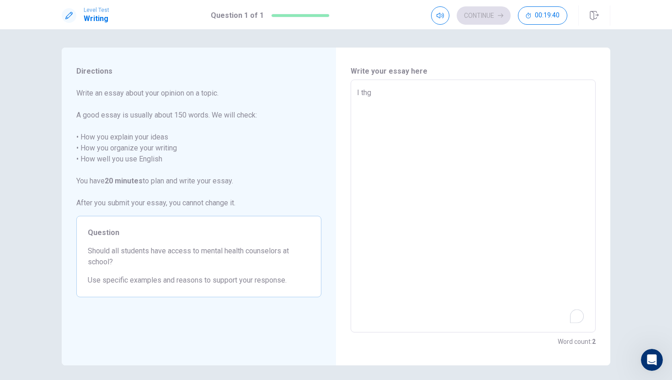
type textarea "x"
type textarea "I th"
type textarea "x"
type textarea "I thi"
type textarea "x"
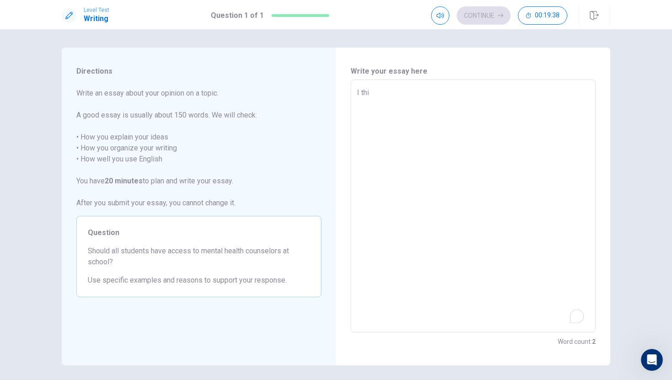
type textarea "I thin"
type textarea "x"
type textarea "I think"
type textarea "x"
type textarea "I think"
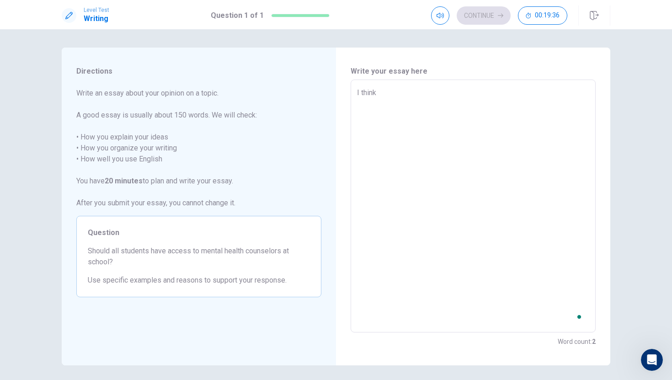
type textarea "x"
type textarea "I think a"
type textarea "x"
type textarea "I think al"
type textarea "x"
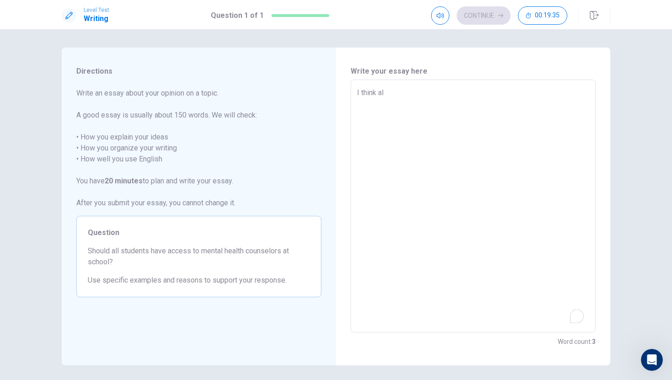
type textarea "I think all"
type textarea "x"
type textarea "I think all"
type textarea "x"
type textarea "I think all s"
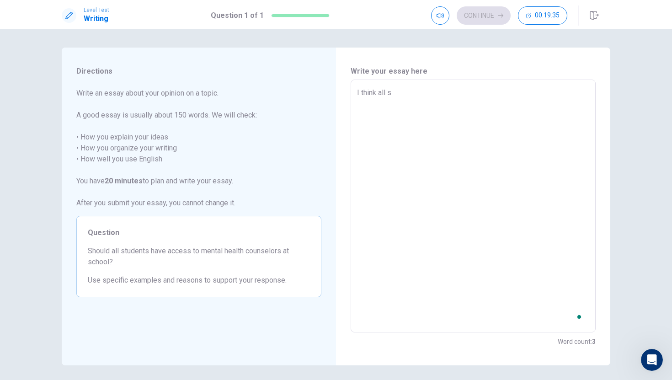
type textarea "x"
type textarea "I think all st"
type textarea "x"
type textarea "I think all stu"
type textarea "x"
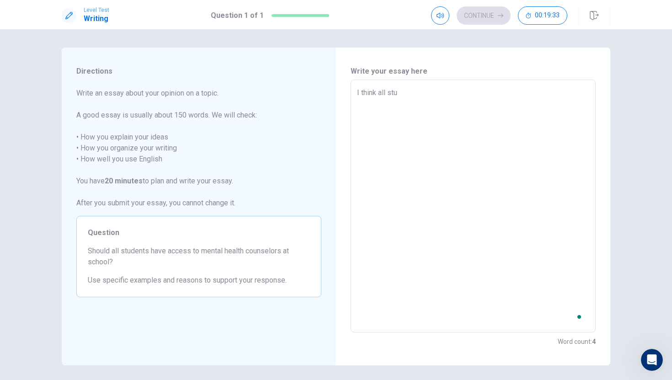
type textarea "I think all stud"
type textarea "x"
type textarea "I think all stude"
type textarea "x"
type textarea "I think all studen"
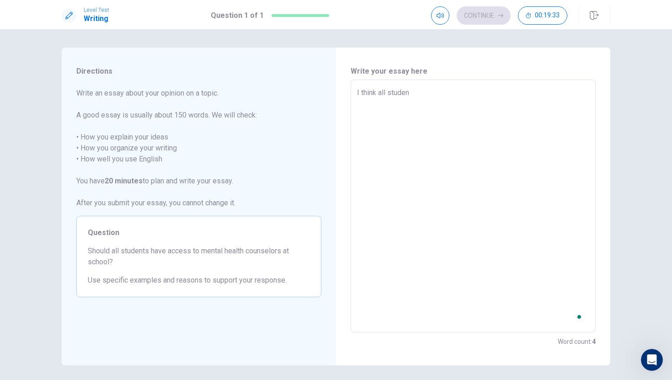
type textarea "x"
type textarea "I think all student"
type textarea "x"
type textarea "I think all students"
type textarea "x"
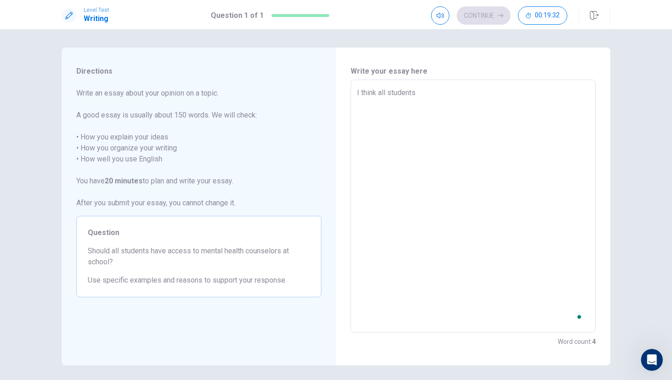
type textarea "I think all students"
type textarea "x"
type textarea "I think all students s"
type textarea "x"
type textarea "I think all students sh"
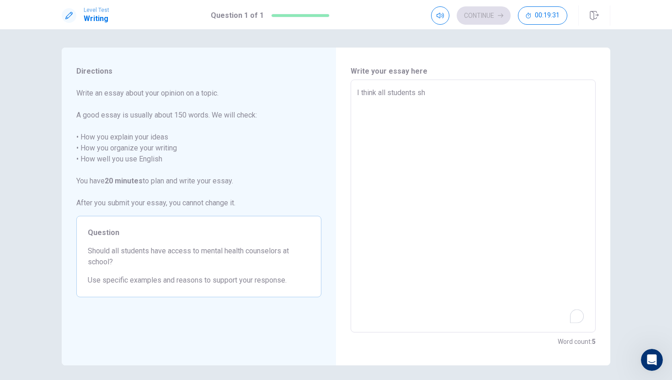
type textarea "x"
type textarea "I think all students sho"
type textarea "x"
type textarea "I think all students shou"
type textarea "x"
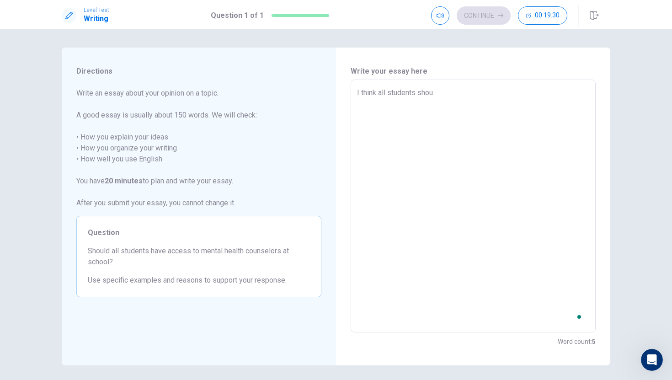
type textarea "I think all students shoul"
type textarea "x"
type textarea "I think all students should"
type textarea "x"
type textarea "I think all students should"
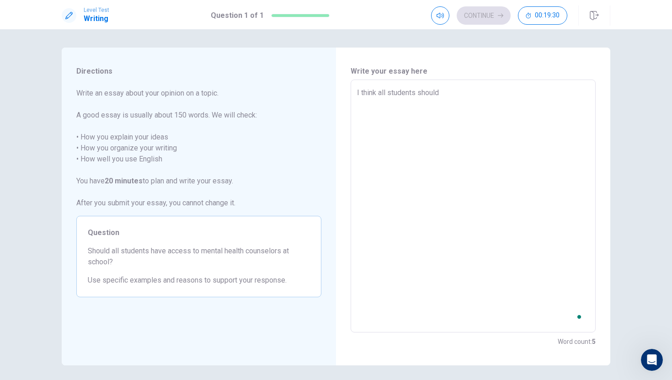
type textarea "x"
type textarea "I think all students should h"
type textarea "x"
type textarea "I think all students should ha"
type textarea "x"
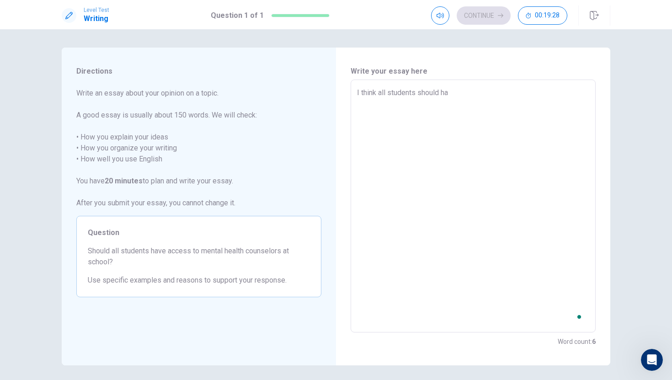
type textarea "I think all students should hav"
type textarea "x"
type textarea "I think all students should have"
type textarea "x"
type textarea "I think all students should have"
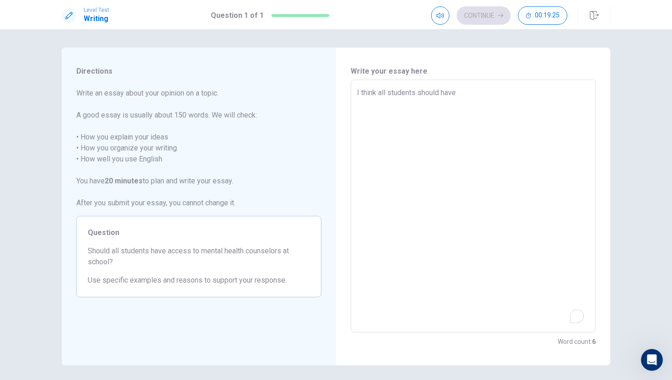
type textarea "x"
type textarea "I think all students should have a"
type textarea "x"
type textarea "I think all students should have ac"
type textarea "x"
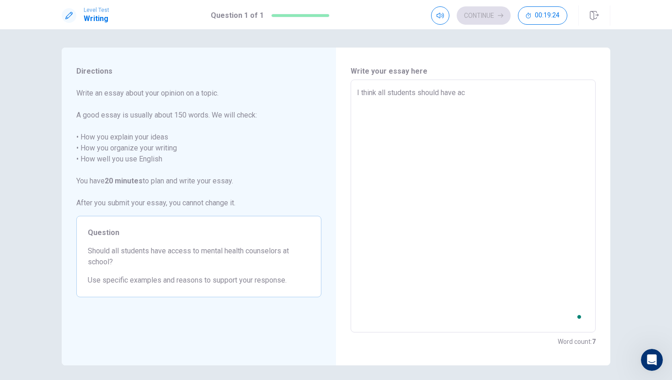
type textarea "I think all students should have acc"
type textarea "x"
type textarea "I think all students should have acce"
type textarea "x"
type textarea "I think all students should have acces"
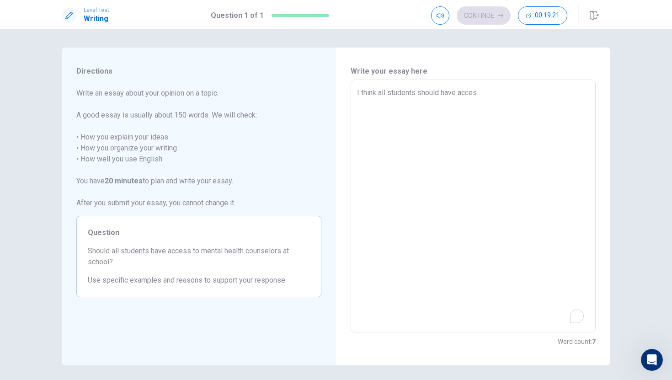
type textarea "x"
type textarea "I think all students should have access"
type textarea "x"
type textarea "I think all students should have access"
type textarea "x"
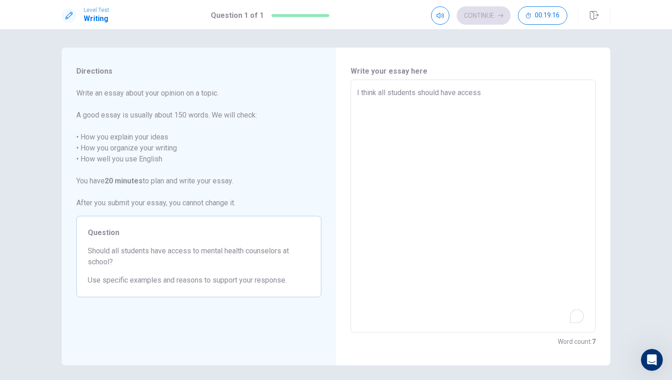
type textarea "I think all students should have access t"
type textarea "x"
type textarea "I think all students should have access to"
type textarea "x"
type textarea "I think all students should have access to"
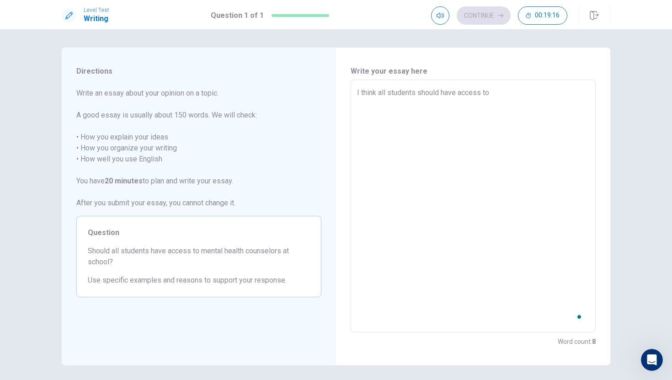
type textarea "x"
type textarea "I think all students should have access to m"
type textarea "x"
type textarea "I think all students should have access to me"
type textarea "x"
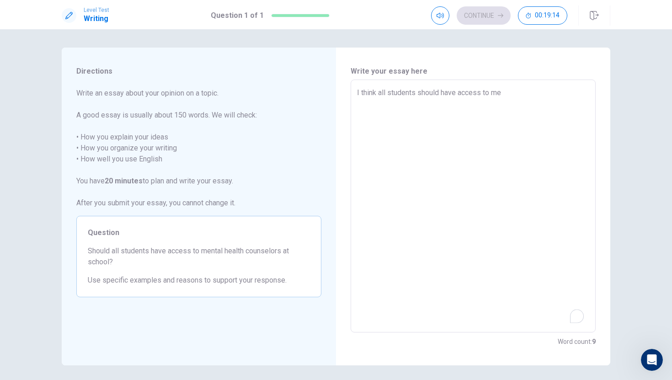
type textarea "I think all students should have access to men"
type textarea "x"
type textarea "I think all students should have access to ment"
type textarea "x"
type textarea "I think all students should have access to menta"
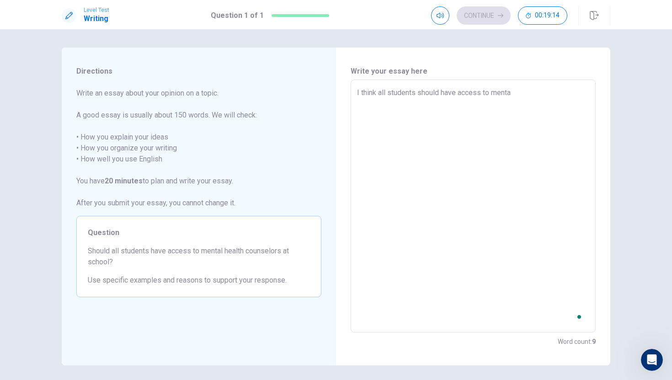
type textarea "x"
type textarea "I think all students should have access to mental"
type textarea "x"
type textarea "I think all students should have access to mental"
type textarea "x"
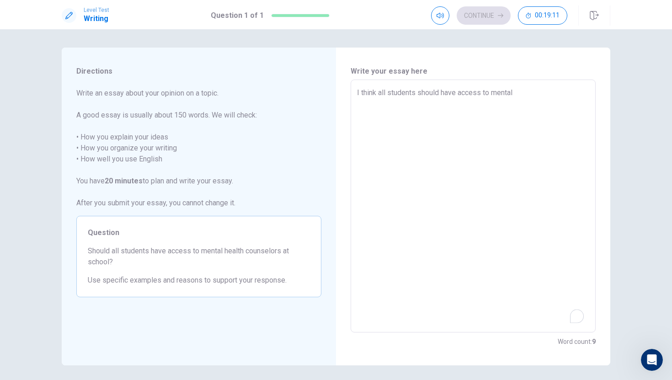
type textarea "I think all students should have access to mental h"
type textarea "x"
type textarea "I think all students should have access to mental he"
type textarea "x"
type textarea "I think all students should have access to mental hea"
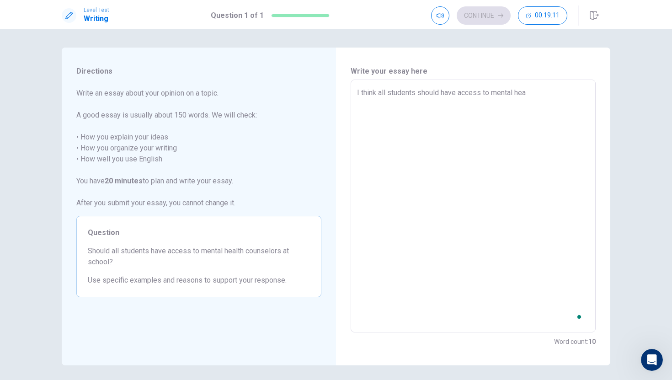
type textarea "x"
type textarea "I think all students should have access to mental heal"
type textarea "x"
type textarea "I think all students should have access to mental healt"
type textarea "x"
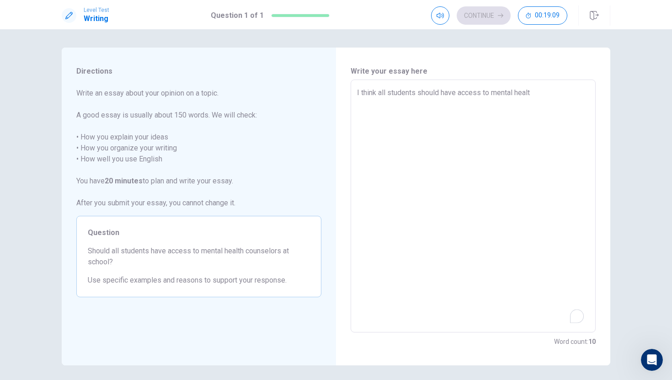
type textarea "I think all students should have access to mental health"
type textarea "x"
type textarea "I think all students should have access to mental health"
type textarea "x"
type textarea "I think all students should have access to mental health c"
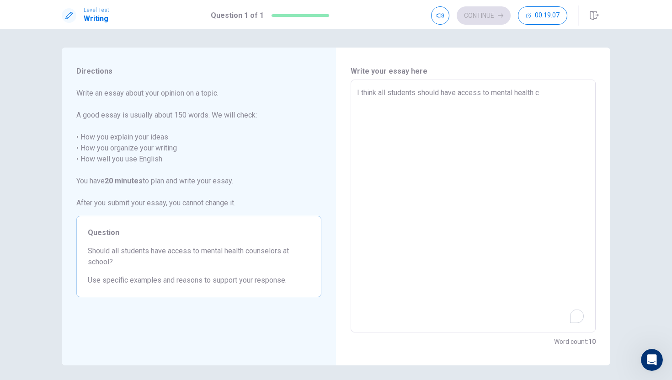
type textarea "x"
type textarea "I think all students should have access to mental health co"
type textarea "x"
type textarea "I think all students should have access to mental health cou"
type textarea "x"
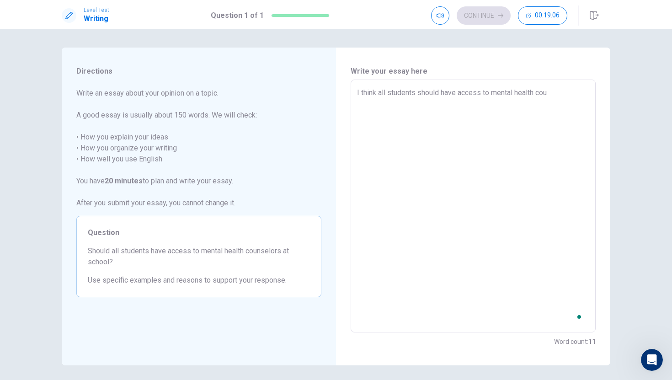
type textarea "I think all students should have access to mental health coun"
type textarea "x"
type textarea "I think all students should have access to mental health couns"
type textarea "x"
type textarea "I think all students should have access to mental health counse"
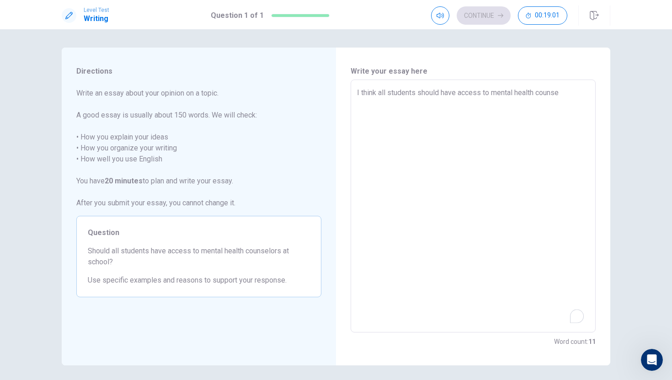
type textarea "x"
type textarea "I think all students should have access to mental health counsel"
type textarea "x"
type textarea "I think all students should have access to mental health counselo"
type textarea "x"
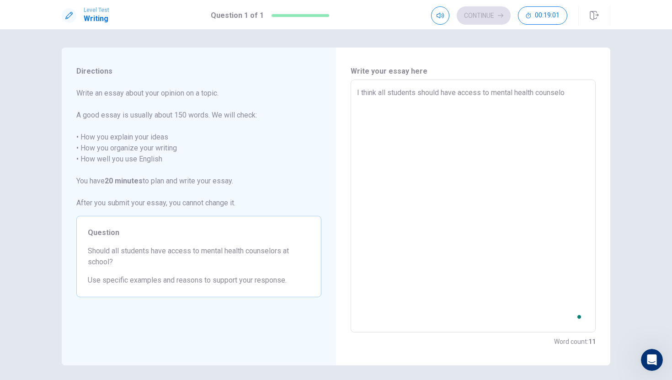
type textarea "I think all students should have access to mental health counselor"
type textarea "x"
type textarea "I think all students should have access to mental health counselors"
type textarea "x"
type textarea "I think all students should have access to mental health counselors"
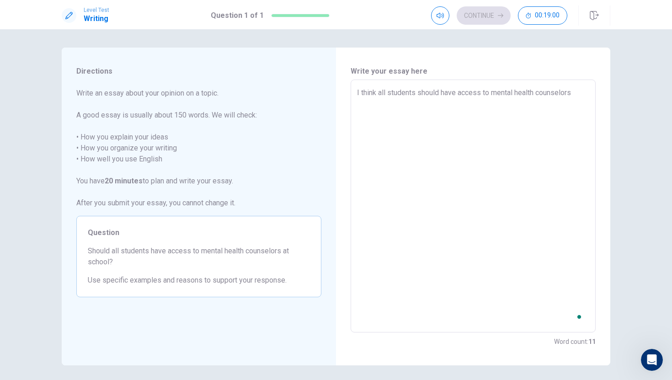
type textarea "x"
type textarea "I think all students should have access to mental health counselors a"
type textarea "x"
type textarea "I think all students should have access to mental health counselors at"
type textarea "x"
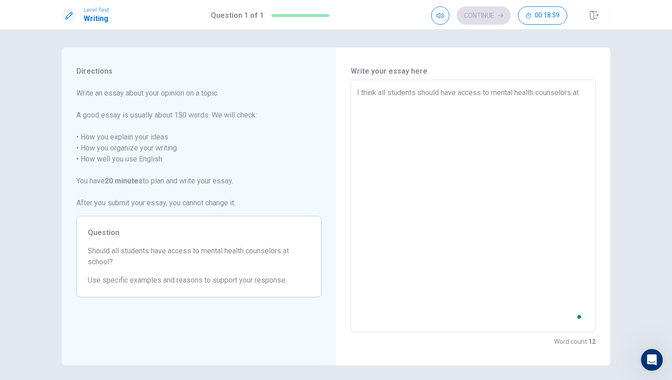
type textarea "I think all students should have access to mental health counselors at"
type textarea "x"
type textarea "I think all students should have access to mental health counselors at s"
type textarea "x"
type textarea "I think all students should have access to mental health counselors at [GEOGRAP…"
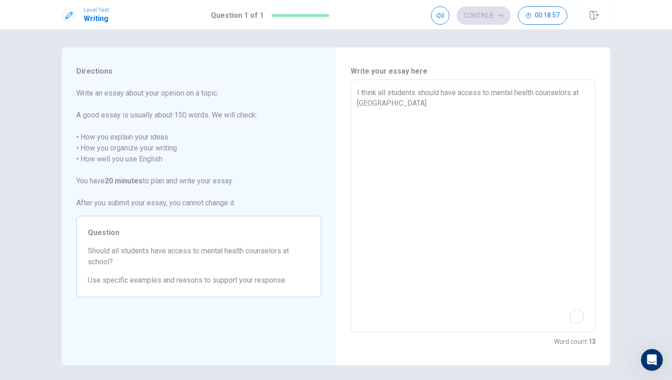
type textarea "x"
type textarea "I think all students should have access to mental health counselors at sch"
type textarea "x"
type textarea "I think all students should have access to mental health counselors at scho"
type textarea "x"
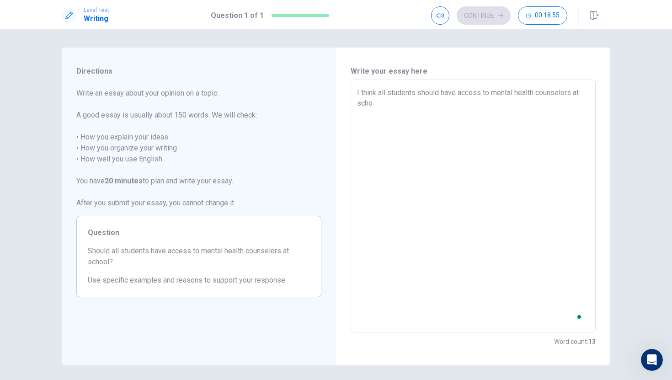
type textarea "I think all students should have access to mental health counselors at [GEOGRAP…"
type textarea "x"
type textarea "I think all students should have access to mental health counselors at school"
type textarea "x"
type textarea "I think all students should have access to mental health counselors at school"
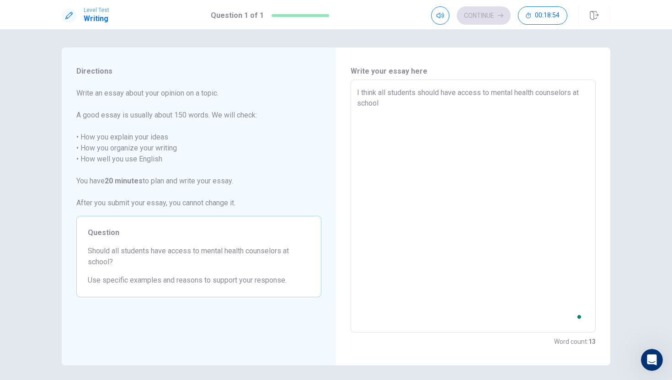
type textarea "x"
type textarea "I think all students should have access to mental health counselors at school b"
type textarea "x"
type textarea "I think all students should have access to mental health counselors at school be"
type textarea "x"
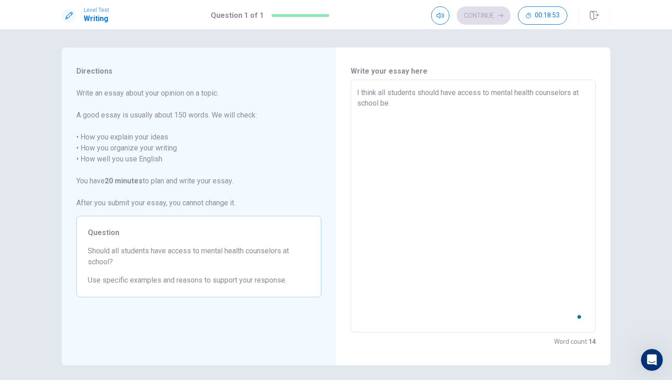
type textarea "I think all students should have access to mental health counselors at school b…"
type textarea "x"
type textarea "I think all students should have access to mental health counselors at school b…"
type textarea "x"
type textarea "I think all students should have access to mental health counselors at school b…"
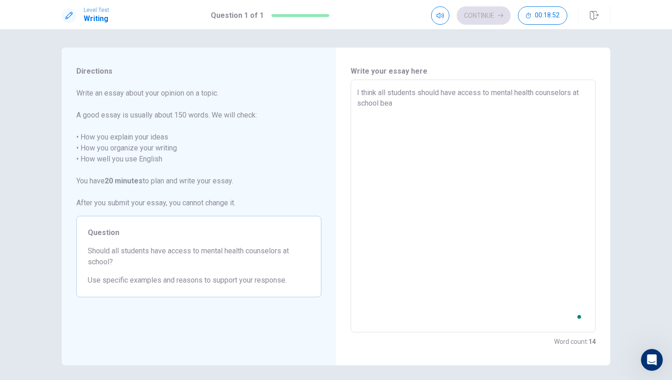
type textarea "x"
type textarea "I think all students should have access to mental health counselors at school b…"
type textarea "x"
type textarea "I think all students should have access to mental health counselors at school b…"
type textarea "x"
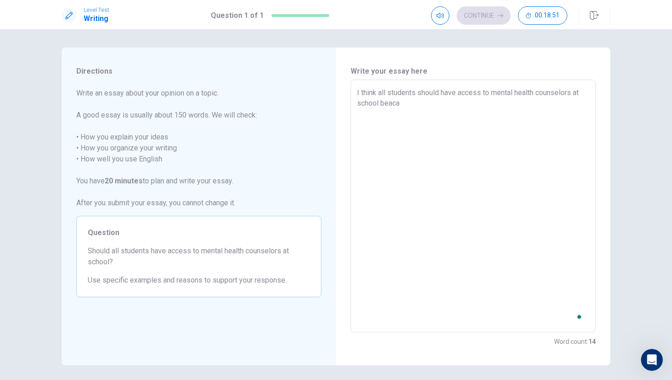
type textarea "I think all students should have access to mental health counselors at [GEOGRAP…"
type textarea "x"
type textarea "I think all students should have access to mental health counselors at school b…"
type textarea "x"
type textarea "I think all students should have access to mental health counselors at school b…"
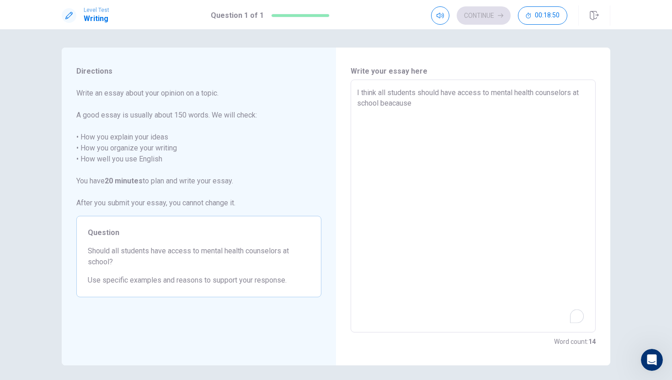
type textarea "x"
type textarea "I think all students should have access to mental health counselors at school b…"
type textarea "x"
type textarea "I think all students should have access to mental health counselors at [GEOGRAP…"
type textarea "x"
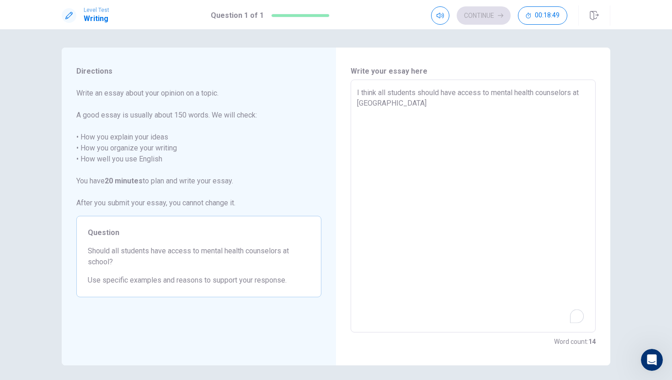
type textarea "I think all students should have access to mental health counselors at school b…"
type textarea "x"
type textarea "I think all students should have access to mental health counselors at school b…"
type textarea "x"
type textarea "I think all students should have access to mental health counselors at school b…"
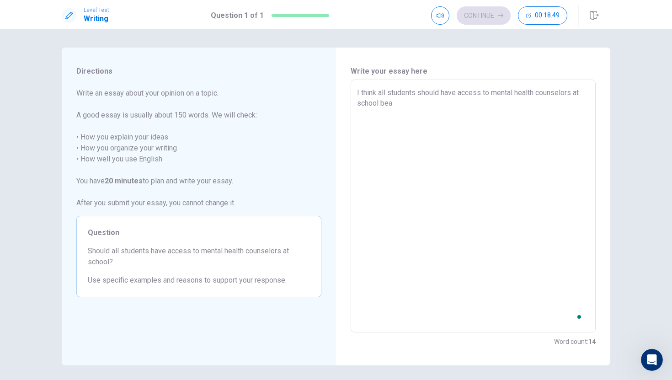
type textarea "x"
click at [576, 317] on icon "Open Grammarly. 0 Suggestions." at bounding box center [577, 316] width 10 height 10
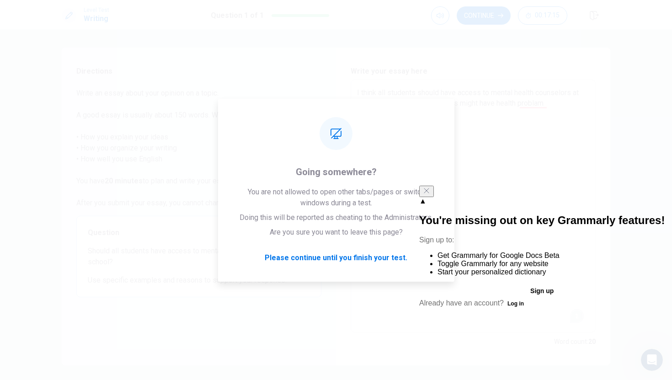
click at [430, 194] on icon "Close" at bounding box center [426, 190] width 7 height 7
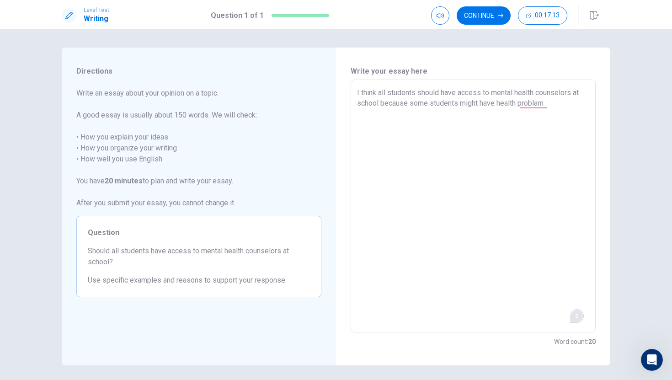
click at [554, 113] on textarea "I think all students should have access to mental health counselors at school b…" at bounding box center [473, 206] width 232 height 238
click at [499, 105] on textarea "I think all students should have access to mental health counselors at school b…" at bounding box center [473, 206] width 232 height 238
click at [576, 106] on textarea "I think all students should have access to mental health counselors at school b…" at bounding box center [473, 206] width 232 height 238
click at [398, 115] on textarea "I think all students should have access to mental health counselors at school b…" at bounding box center [473, 206] width 232 height 238
click at [454, 118] on textarea "I think all students should have access to mental health counselors at school b…" at bounding box center [473, 206] width 232 height 238
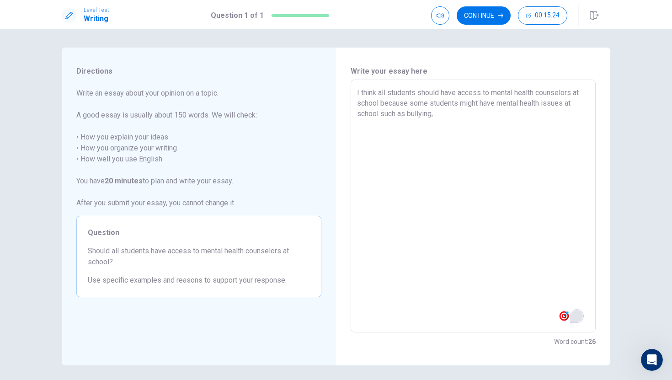
click at [380, 113] on textarea "I think all students should have access to mental health counselors at school b…" at bounding box center [473, 206] width 232 height 238
click at [401, 120] on textarea "I think all students should have access to mental health counselors at school b…" at bounding box center [473, 206] width 232 height 238
click at [450, 114] on textarea "I think all students should have access to mental health counselors at school b…" at bounding box center [473, 206] width 232 height 238
click at [564, 316] on img at bounding box center [564, 316] width 10 height 10
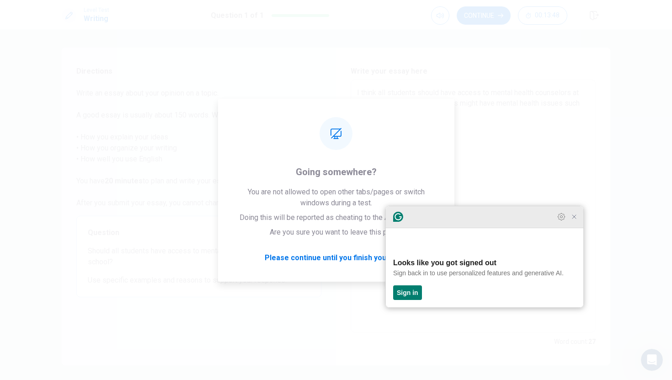
click at [578, 222] on icon "Close Grammarly Assistant" at bounding box center [574, 216] width 11 height 11
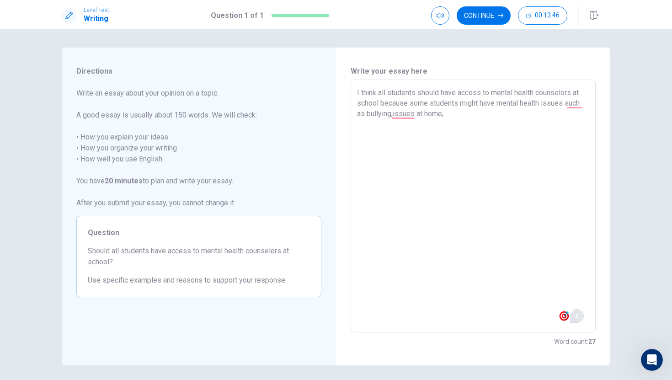
click at [578, 318] on html "Level Test Writing Question 1 of 1 Continue 00:13:46 Question 1 of 1 Continue 0…" at bounding box center [336, 190] width 672 height 380
click at [532, 136] on textarea "I think all students should have access to mental health counselors at school b…" at bounding box center [473, 206] width 232 height 238
click at [585, 105] on textarea "I think all students should have access to mental health counselors at school b…" at bounding box center [473, 206] width 232 height 238
click at [585, 106] on textarea "I think all students should have access to mental health counselors at school b…" at bounding box center [473, 206] width 232 height 238
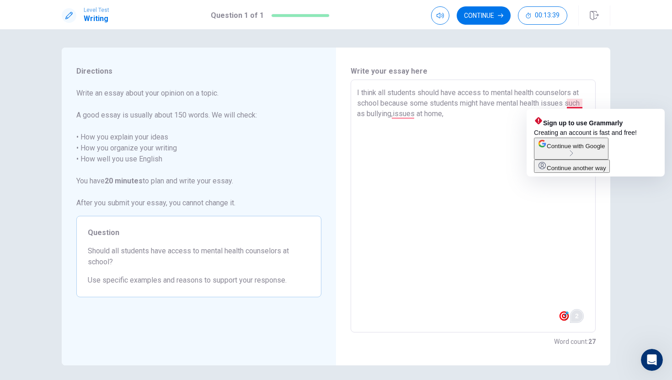
click at [583, 103] on textarea "I think all students should have access to mental health counselors at school b…" at bounding box center [473, 206] width 232 height 238
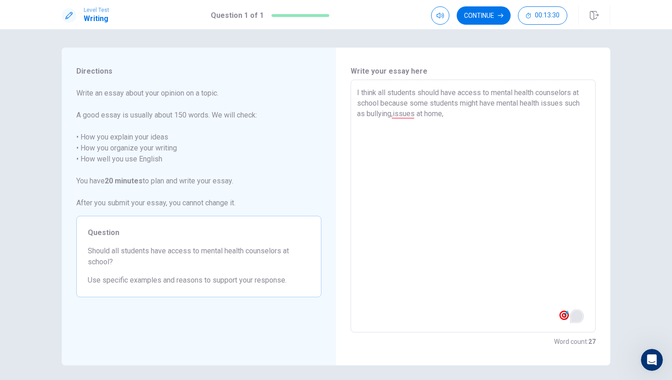
click at [454, 121] on textarea "I think all students should have access to mental health counselors at school b…" at bounding box center [473, 206] width 232 height 238
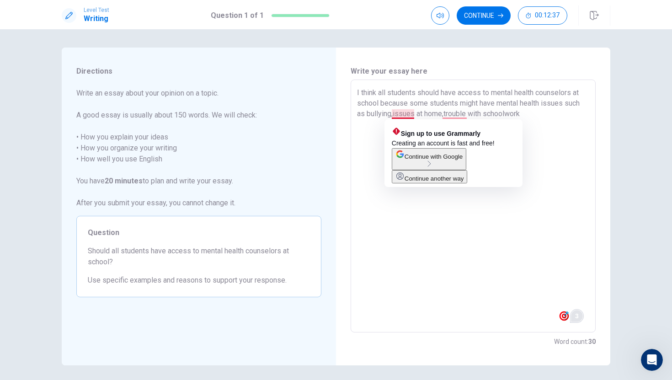
click at [393, 114] on textarea "I think all students should have access to mental health counselors at school b…" at bounding box center [473, 206] width 232 height 238
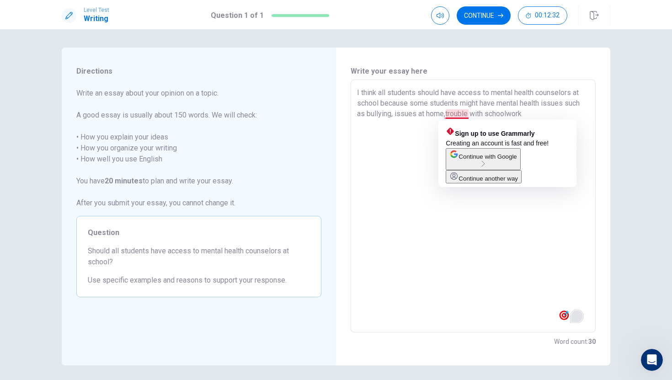
click at [446, 114] on textarea "I think all students should have access to mental health counselors at school b…" at bounding box center [473, 206] width 232 height 238
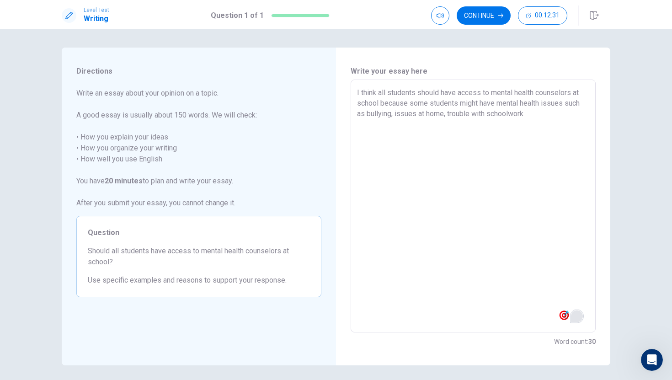
click at [469, 170] on textarea "I think all students should have access to mental health counselors at school b…" at bounding box center [473, 206] width 232 height 238
click at [471, 112] on textarea "I think all students should have access to mental health counselors at school b…" at bounding box center [473, 206] width 232 height 238
click at [540, 116] on textarea "I think all students should have access to mental health counselors at school b…" at bounding box center [473, 206] width 232 height 238
click at [535, 118] on textarea "I think all students should have access to mental health counselors at school b…" at bounding box center [473, 206] width 232 height 238
click at [567, 104] on textarea "I think all students should have access to mental health counselors at school b…" at bounding box center [473, 206] width 232 height 238
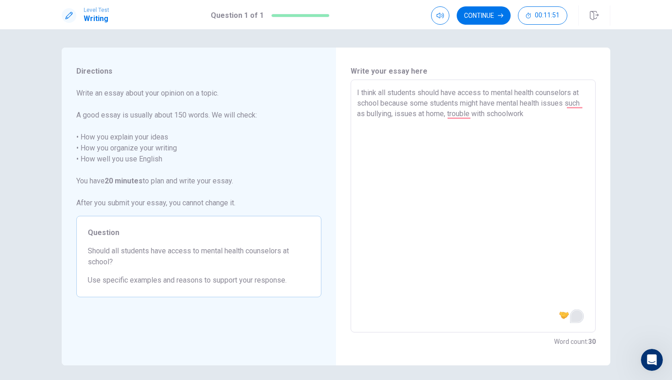
click at [588, 128] on textarea "I think all students should have access to mental health counselors at school b…" at bounding box center [473, 206] width 232 height 238
click at [537, 125] on textarea "I think all students should have access to mental health counselors at school b…" at bounding box center [473, 206] width 232 height 238
click at [375, 122] on textarea "I think all students should have access to mental health counselors at school b…" at bounding box center [473, 206] width 232 height 238
click at [381, 132] on textarea "I think all students should have access to mental health counselors at school b…" at bounding box center [473, 206] width 232 height 238
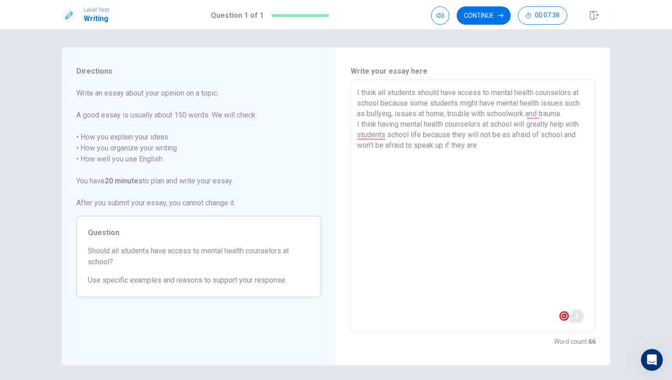
click at [572, 115] on textarea "I think all students should have access to mental health counselors at school b…" at bounding box center [473, 206] width 232 height 238
drag, startPoint x: 356, startPoint y: 124, endPoint x: 370, endPoint y: 118, distance: 16.0
click at [376, 117] on div "I think all students should have access to mental health counselors at school b…" at bounding box center [473, 206] width 245 height 253
drag, startPoint x: 359, startPoint y: 125, endPoint x: 344, endPoint y: 124, distance: 14.7
click at [345, 124] on div "Write your essay here I think all students should have access to mental health …" at bounding box center [473, 207] width 274 height 318
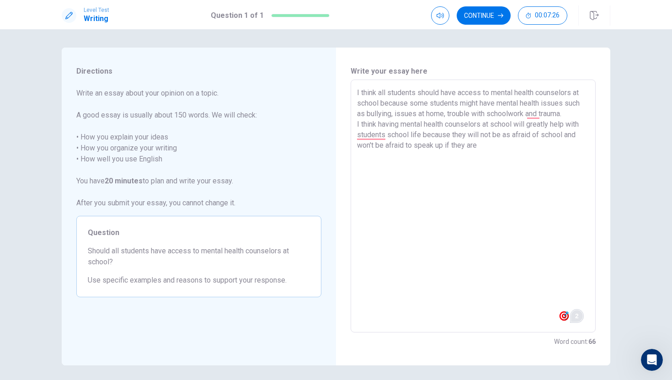
click at [344, 124] on div "Write your essay here I think all students should have access to mental health …" at bounding box center [473, 207] width 274 height 318
click at [353, 124] on div "I think all students should have access to mental health counselors at school b…" at bounding box center [473, 206] width 245 height 253
drag, startPoint x: 356, startPoint y: 124, endPoint x: 361, endPoint y: 125, distance: 5.1
click at [361, 124] on div "I think all students should have access to mental health counselors at school b…" at bounding box center [473, 206] width 245 height 253
drag, startPoint x: 354, startPoint y: 125, endPoint x: 381, endPoint y: 123, distance: 26.6
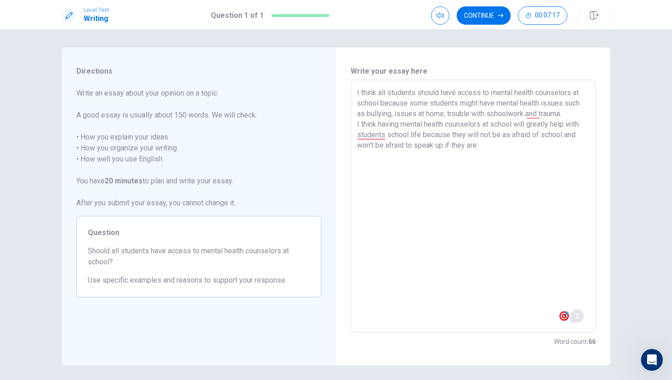
click at [391, 123] on div "I think all students should have access to mental health counselors at school b…" at bounding box center [473, 206] width 245 height 253
click at [346, 123] on div "Write your essay here I think all students should have access to mental health …" at bounding box center [473, 207] width 274 height 318
drag, startPoint x: 356, startPoint y: 123, endPoint x: 409, endPoint y: 122, distance: 53.5
click at [412, 122] on div "I think all students should have access to mental health counselors at school b…" at bounding box center [473, 206] width 245 height 253
drag, startPoint x: 360, startPoint y: 125, endPoint x: 356, endPoint y: 128, distance: 5.3
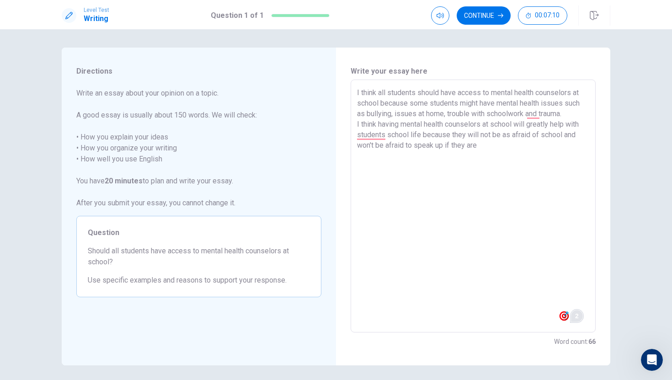
click at [356, 128] on div "I think all students should have access to mental health counselors at school b…" at bounding box center [473, 206] width 245 height 253
click at [359, 124] on textarea "I think all students should have access to mental health counselors at school b…" at bounding box center [473, 206] width 232 height 238
drag, startPoint x: 357, startPoint y: 124, endPoint x: 579, endPoint y: 141, distance: 222.9
click at [579, 141] on textarea "I think all students should have access to mental health counselors at school b…" at bounding box center [473, 206] width 232 height 238
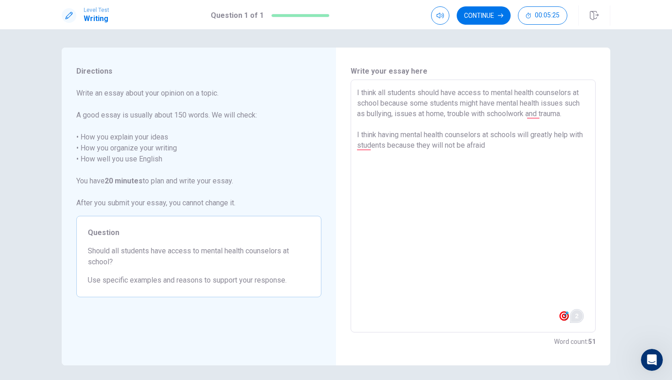
click at [522, 139] on textarea "I think all students should have access to mental health counselors at school b…" at bounding box center [473, 206] width 232 height 238
click at [388, 163] on textarea "I think all students should have access to mental health counselors at school b…" at bounding box center [473, 206] width 232 height 238
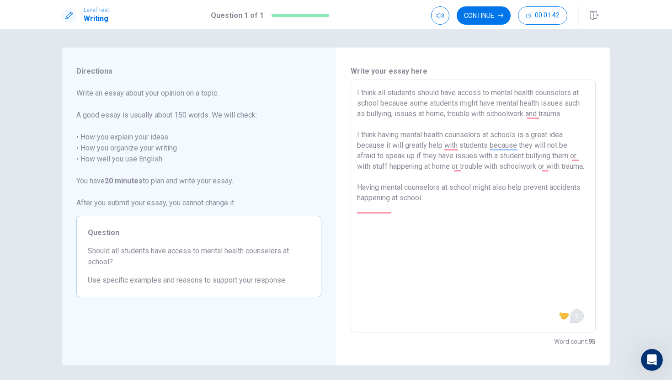
click at [440, 221] on textarea "I think all students should have access to mental health counselors at school b…" at bounding box center [473, 206] width 232 height 238
click at [393, 220] on textarea "I think all students should have access to mental health counselors at school b…" at bounding box center [473, 206] width 232 height 238
click at [537, 227] on textarea "I think all students should have access to mental health counselors at school b…" at bounding box center [473, 206] width 232 height 238
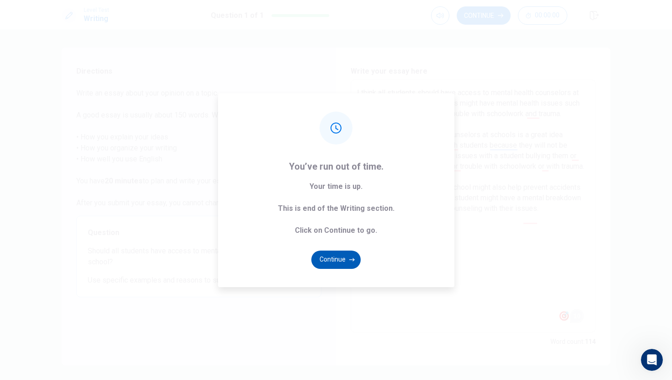
click at [336, 260] on button "Continue" at bounding box center [335, 260] width 49 height 18
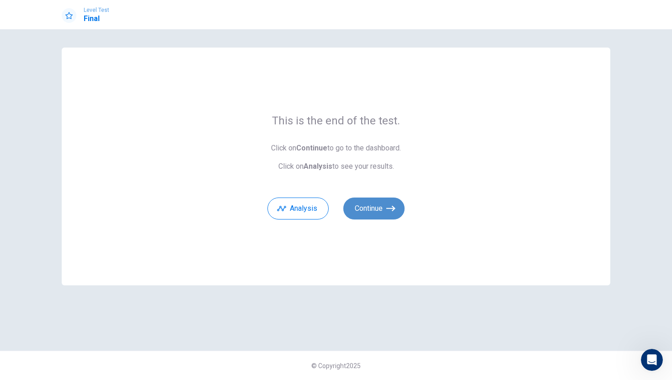
click at [376, 210] on button "Continue" at bounding box center [373, 209] width 61 height 22
